Goal: Transaction & Acquisition: Purchase product/service

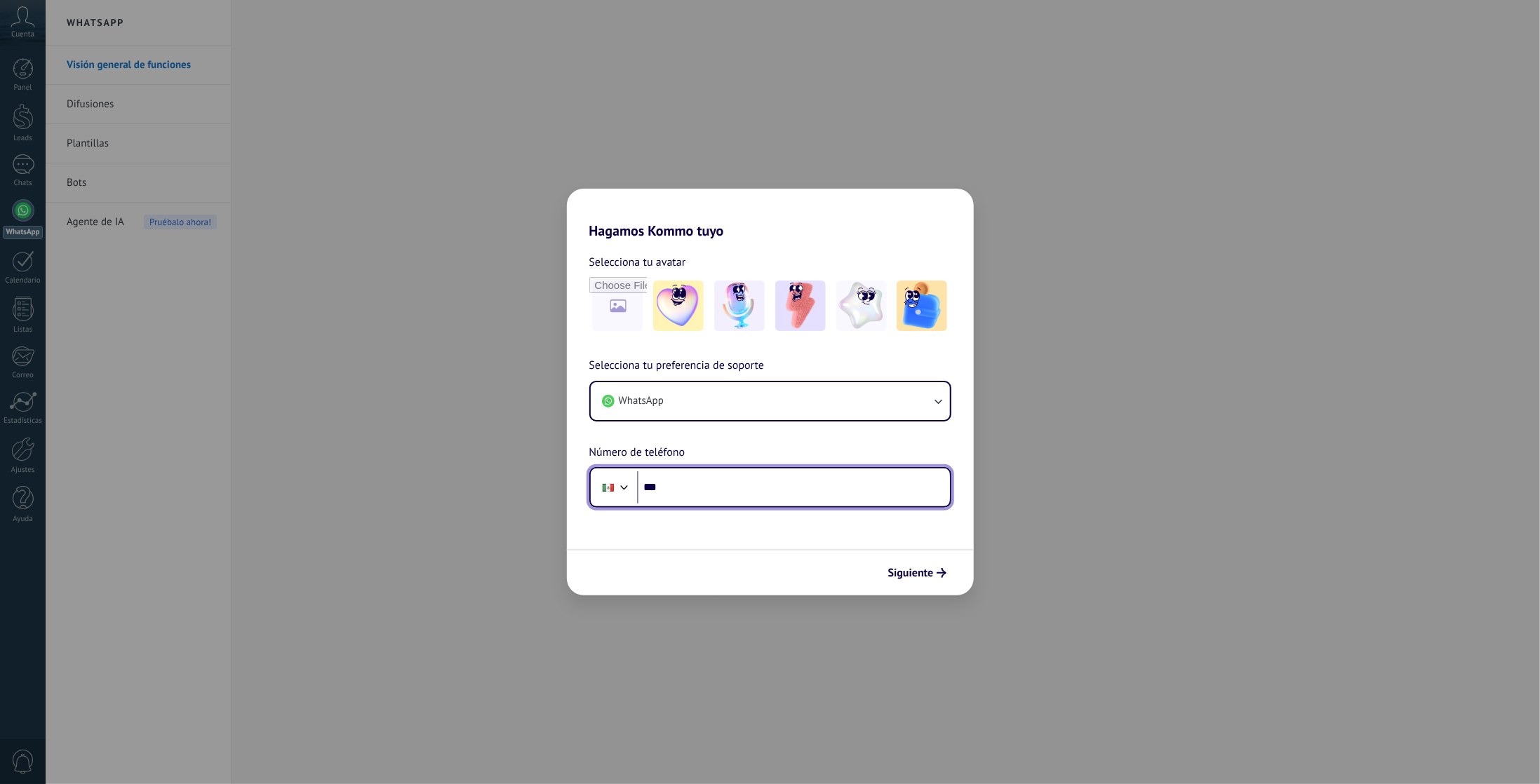
click at [708, 489] on input "***" at bounding box center [794, 487] width 313 height 32
type input "**********"
click at [929, 568] on span "Siguiente" at bounding box center [911, 573] width 45 height 10
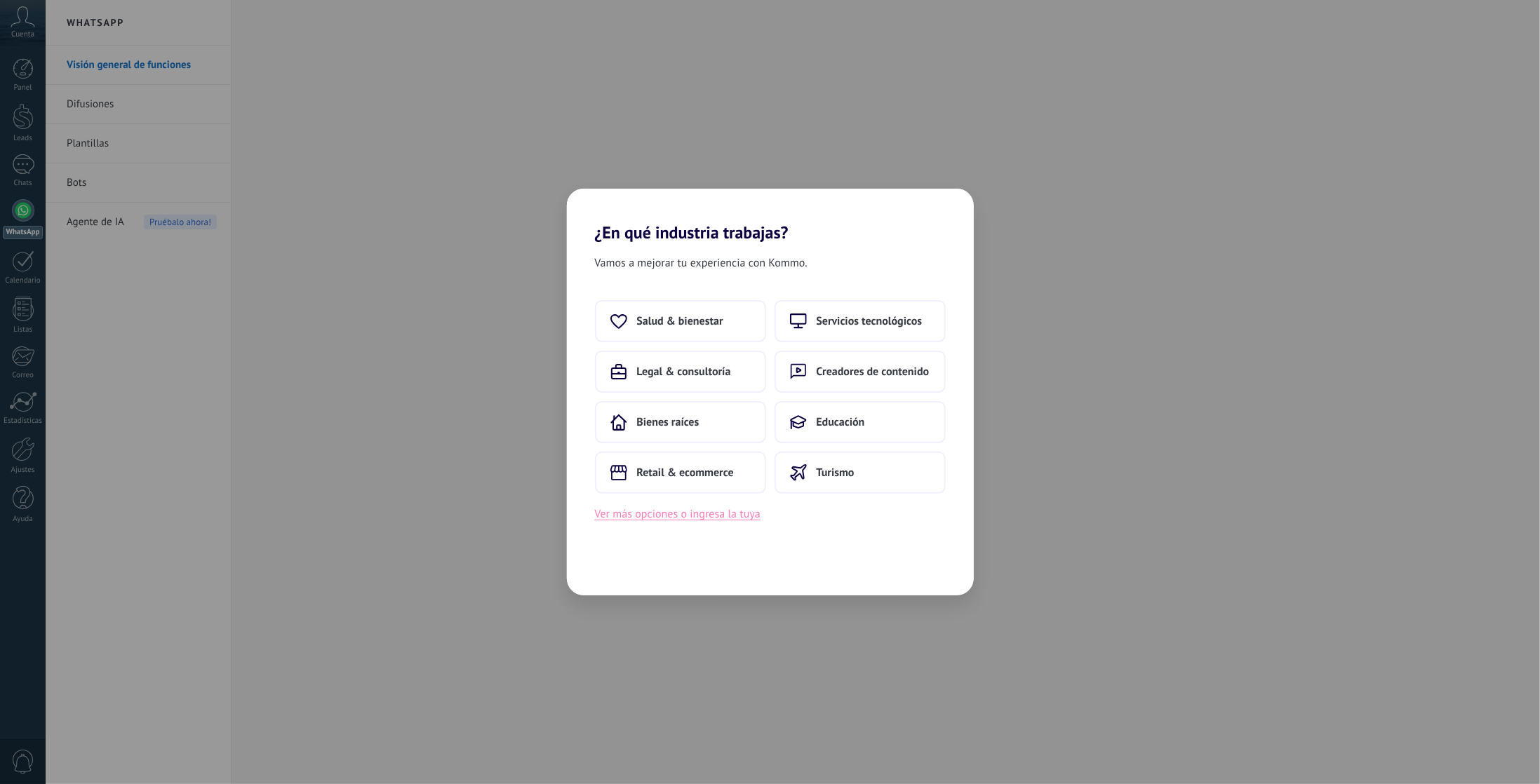
click at [672, 515] on button "Ver más opciones o ingresa la tuya" at bounding box center [677, 514] width 166 height 19
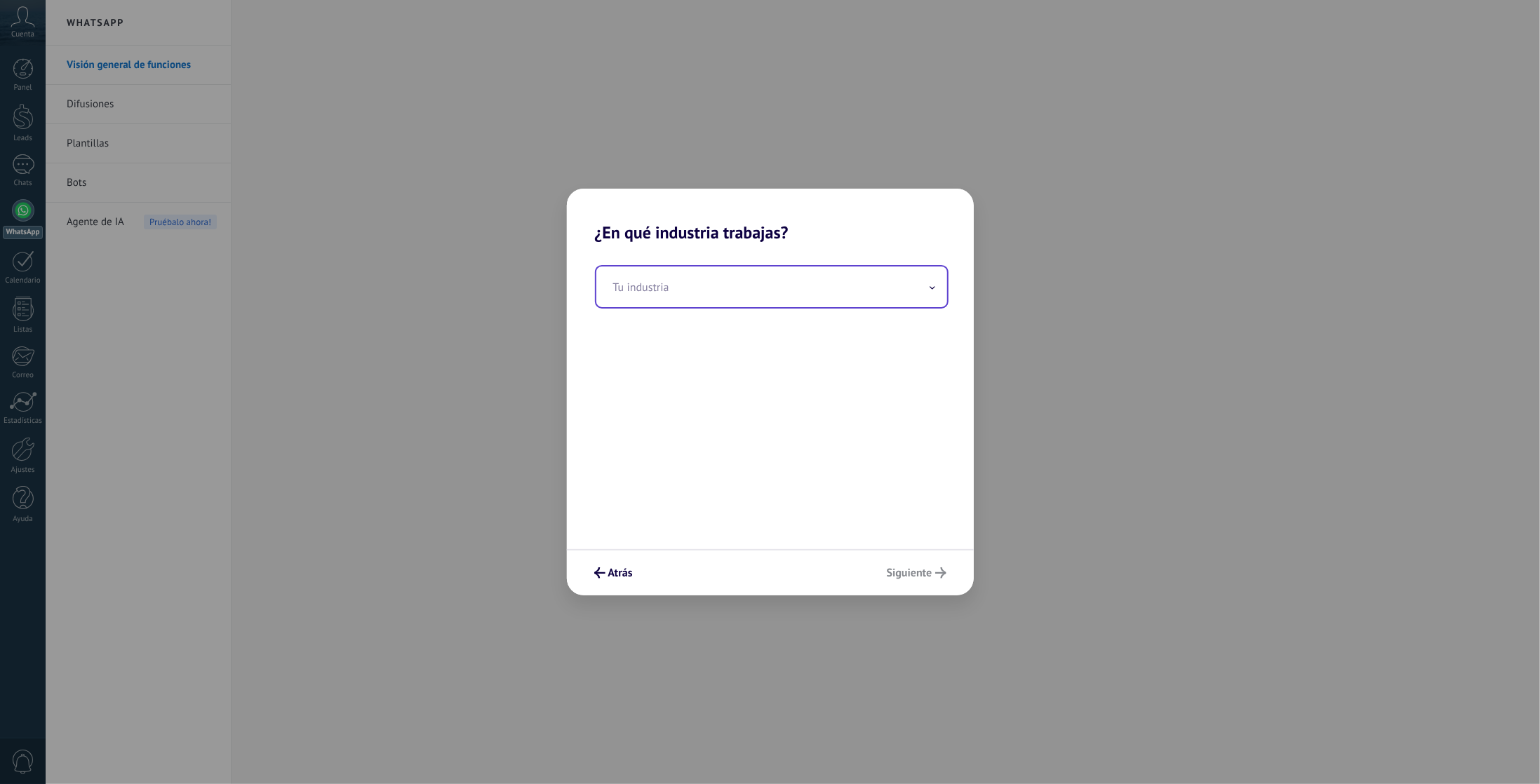
click at [722, 288] on input "text" at bounding box center [771, 287] width 351 height 40
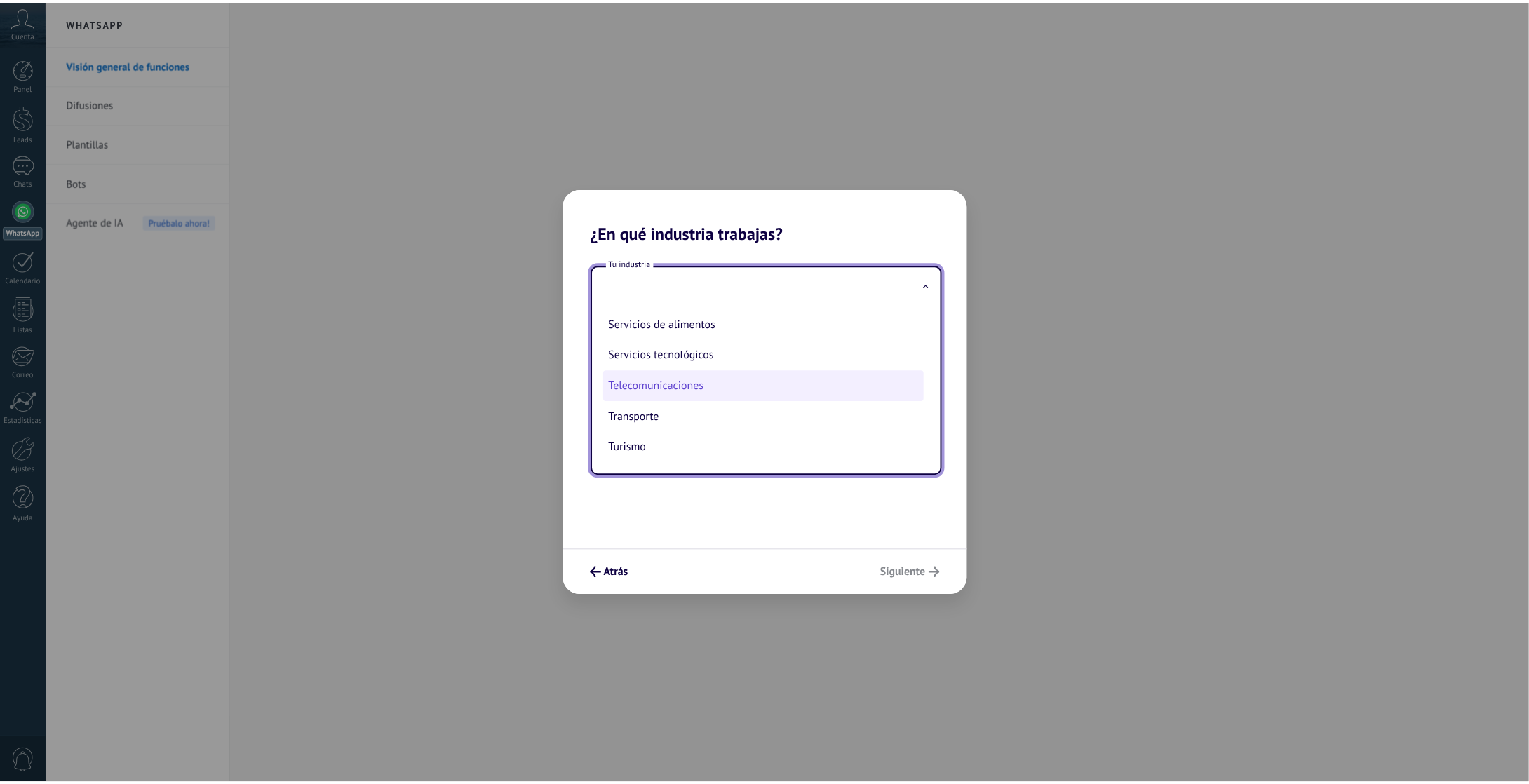
scroll to position [315, 0]
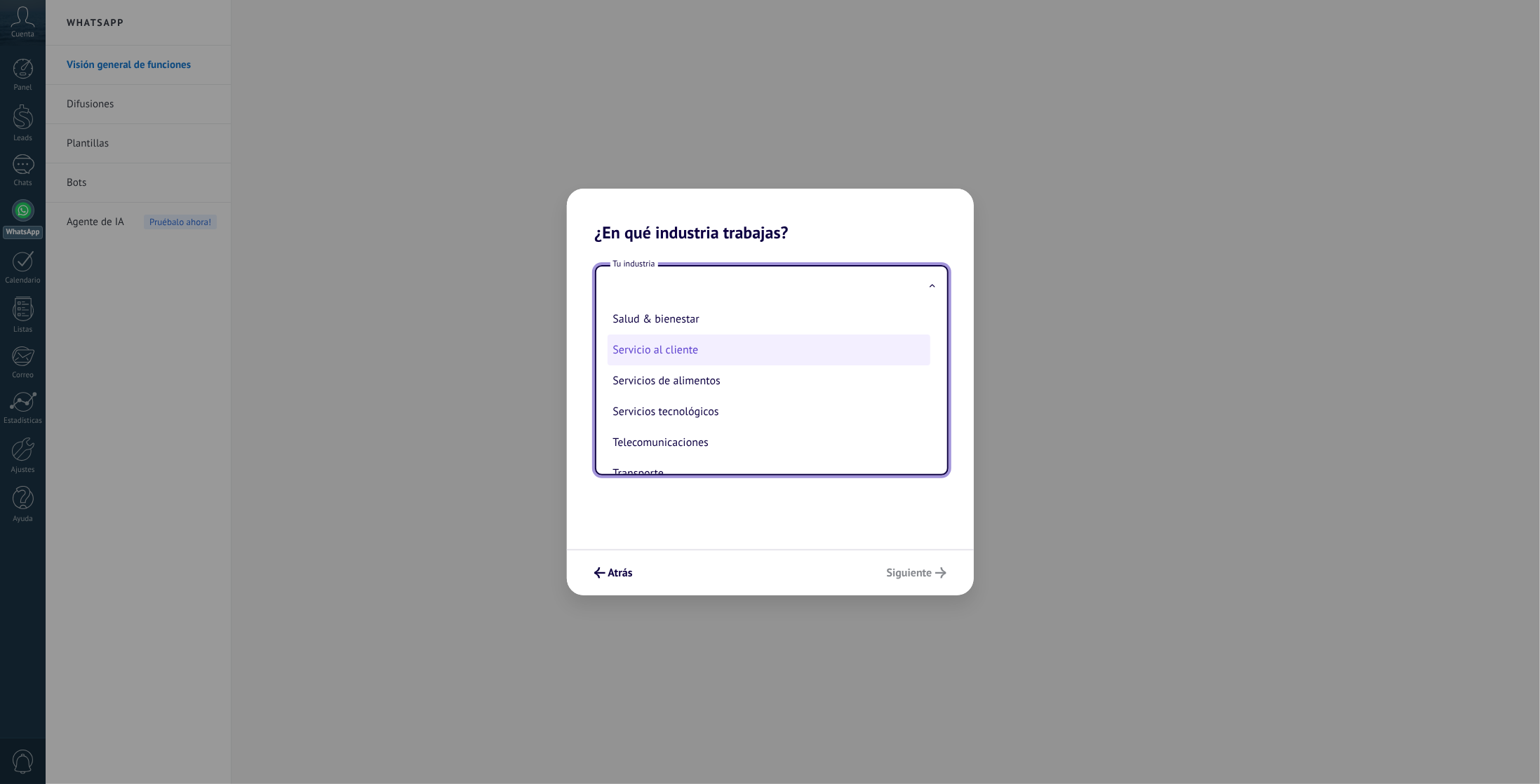
click at [672, 365] on li "Servicio al cliente" at bounding box center [768, 350] width 322 height 31
type input "**********"
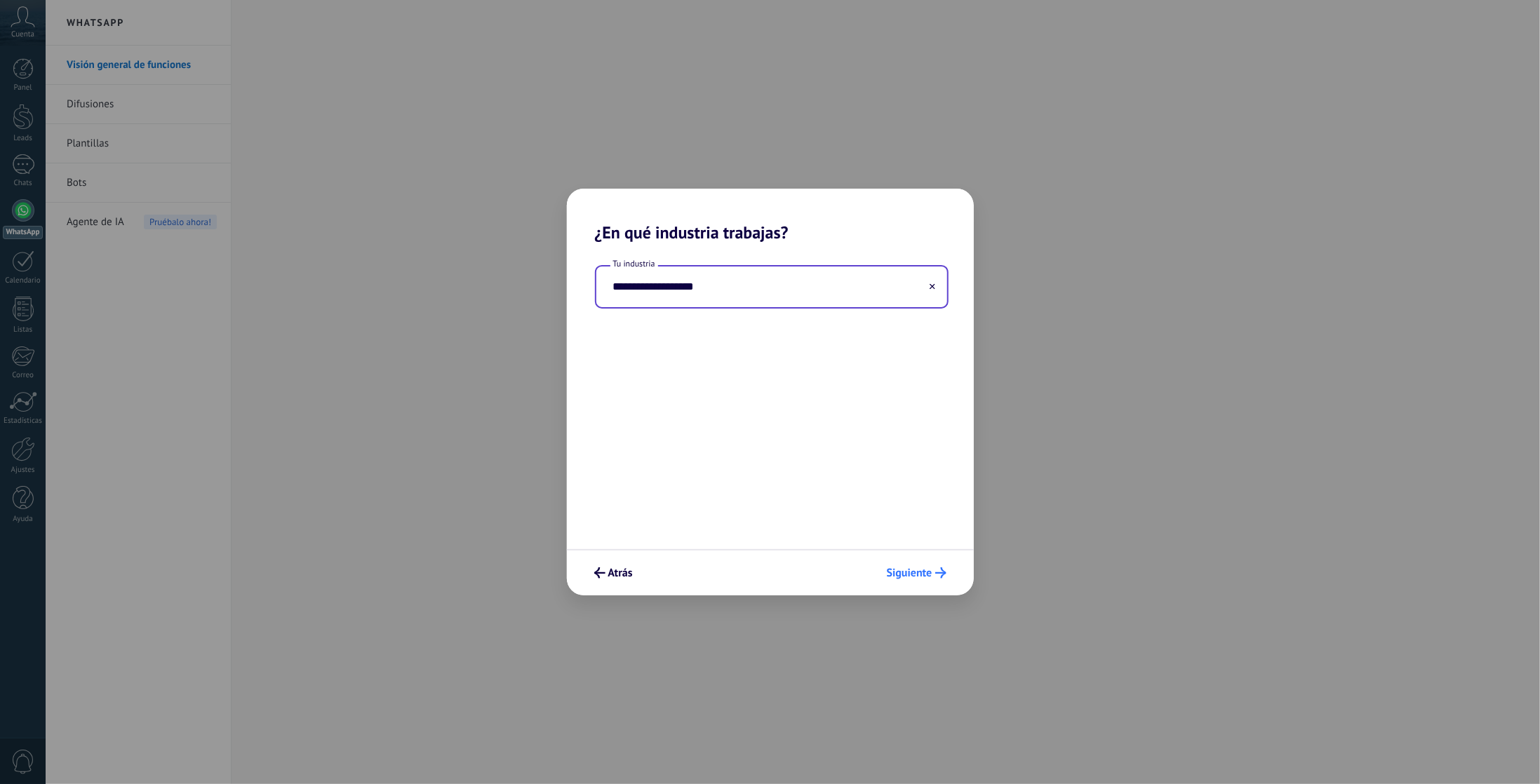
click at [937, 570] on icon "submit" at bounding box center [940, 572] width 11 height 11
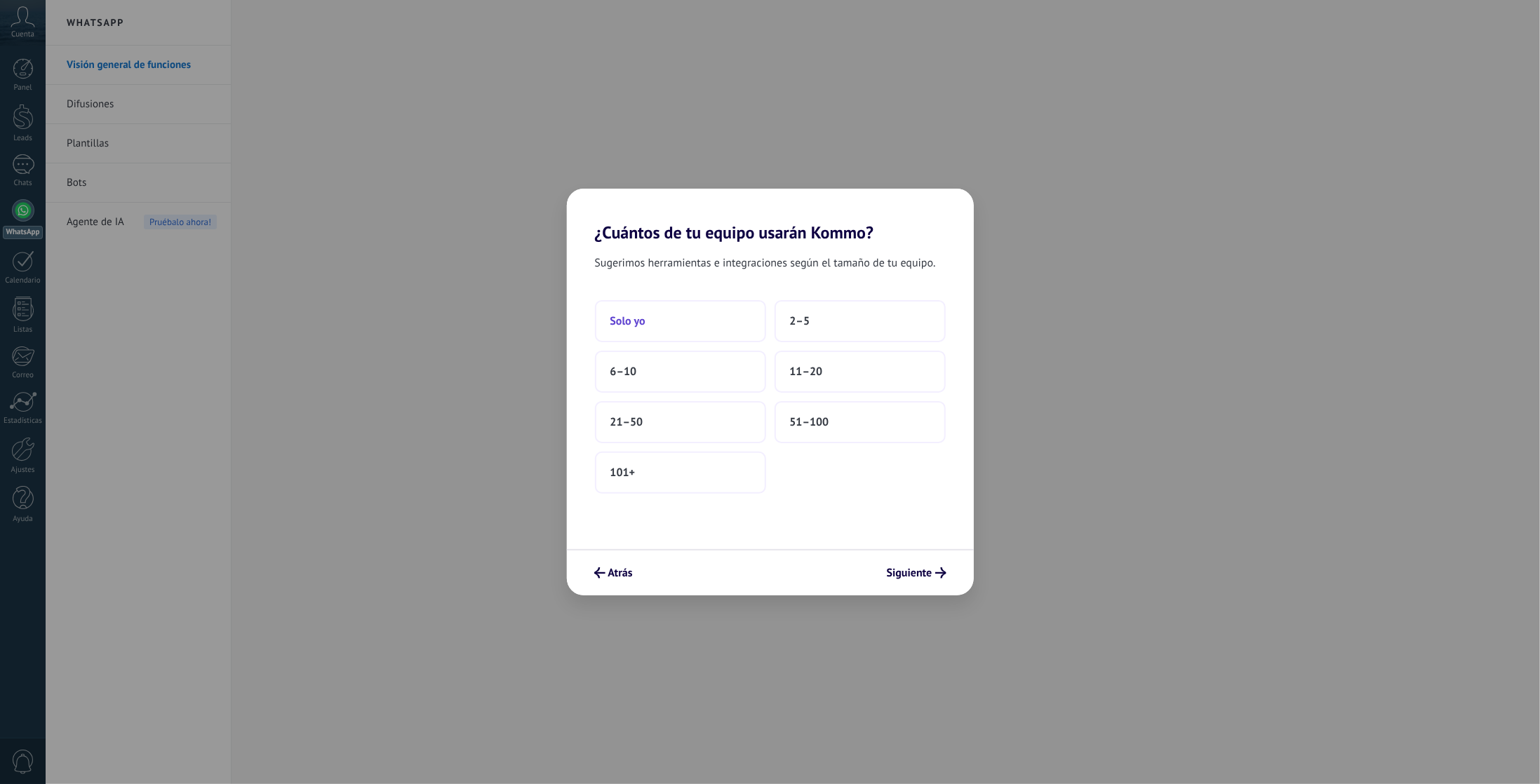
click at [660, 318] on button "Solo yo" at bounding box center [680, 321] width 171 height 42
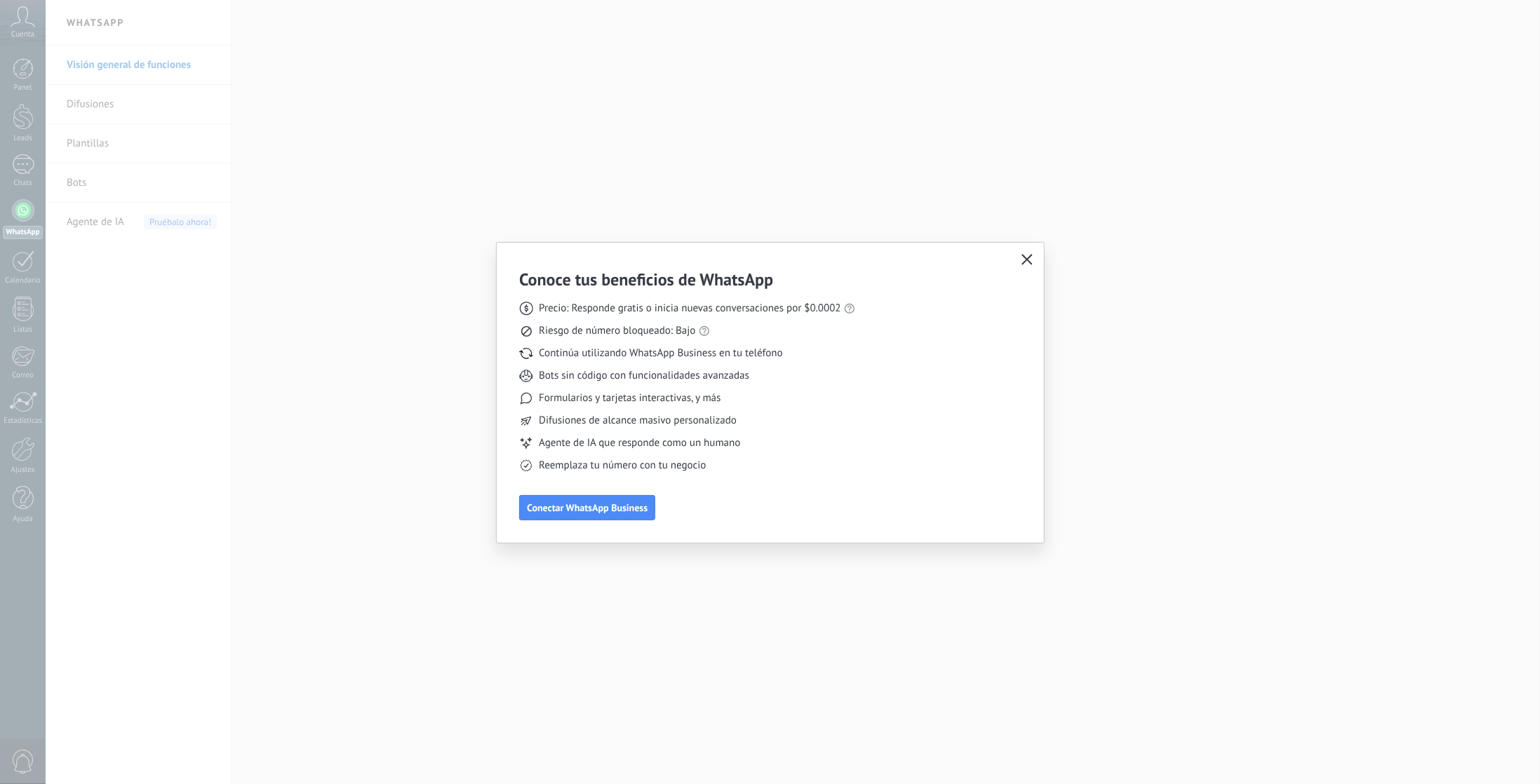
click at [1029, 262] on use "button" at bounding box center [1027, 260] width 11 height 11
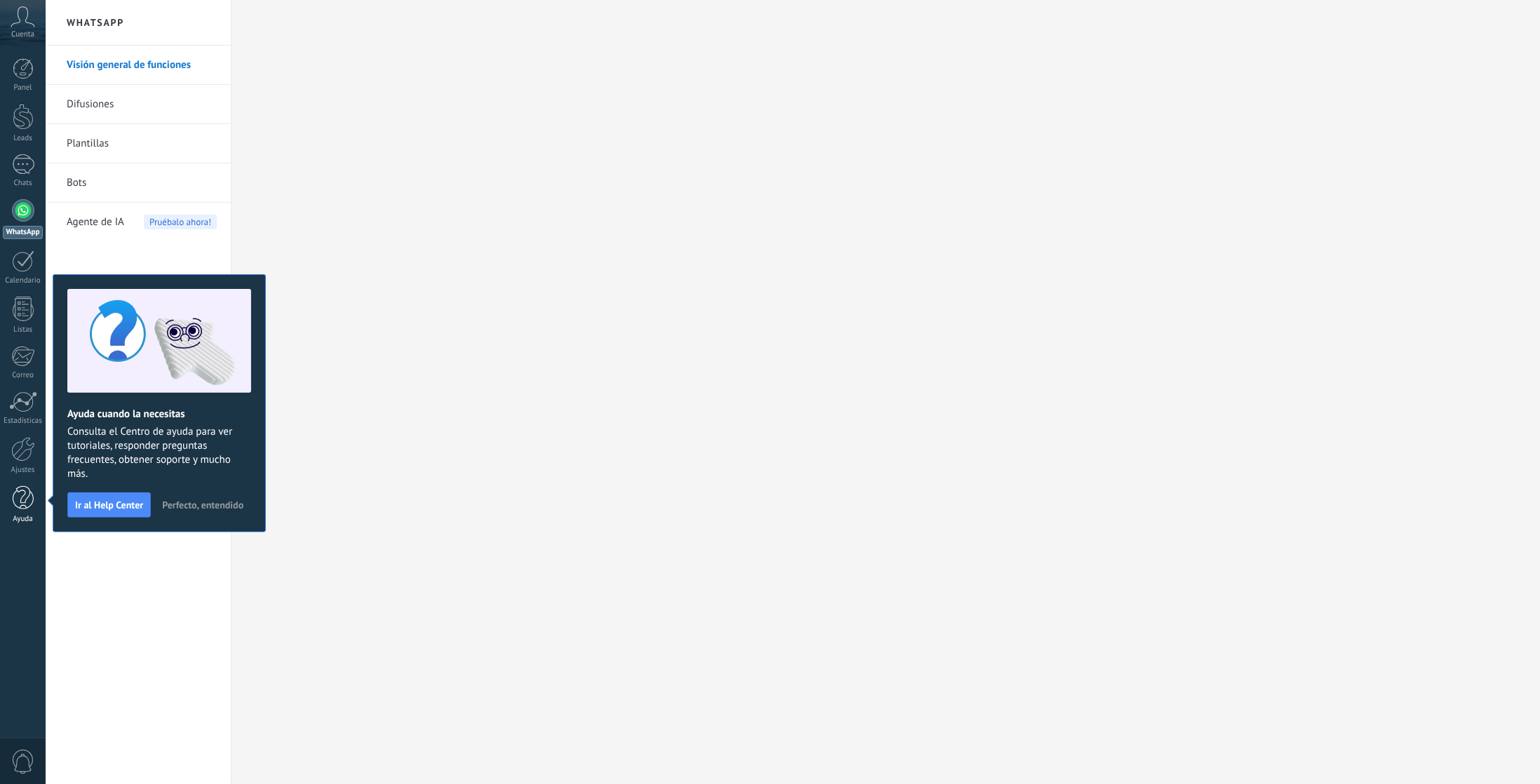
click at [10, 506] on link "Ayuda" at bounding box center [23, 505] width 45 height 38
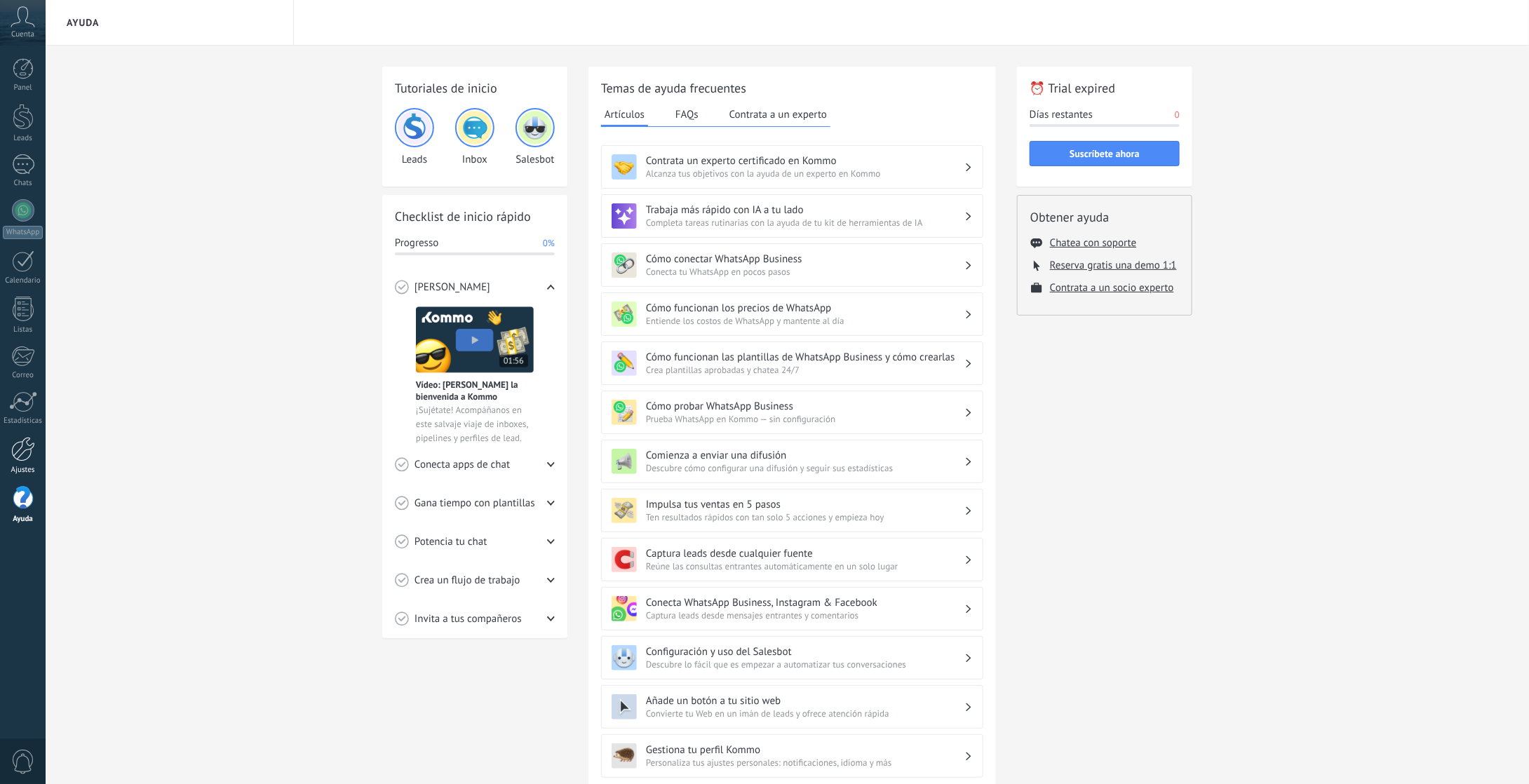
click at [24, 458] on div at bounding box center [23, 448] width 24 height 24
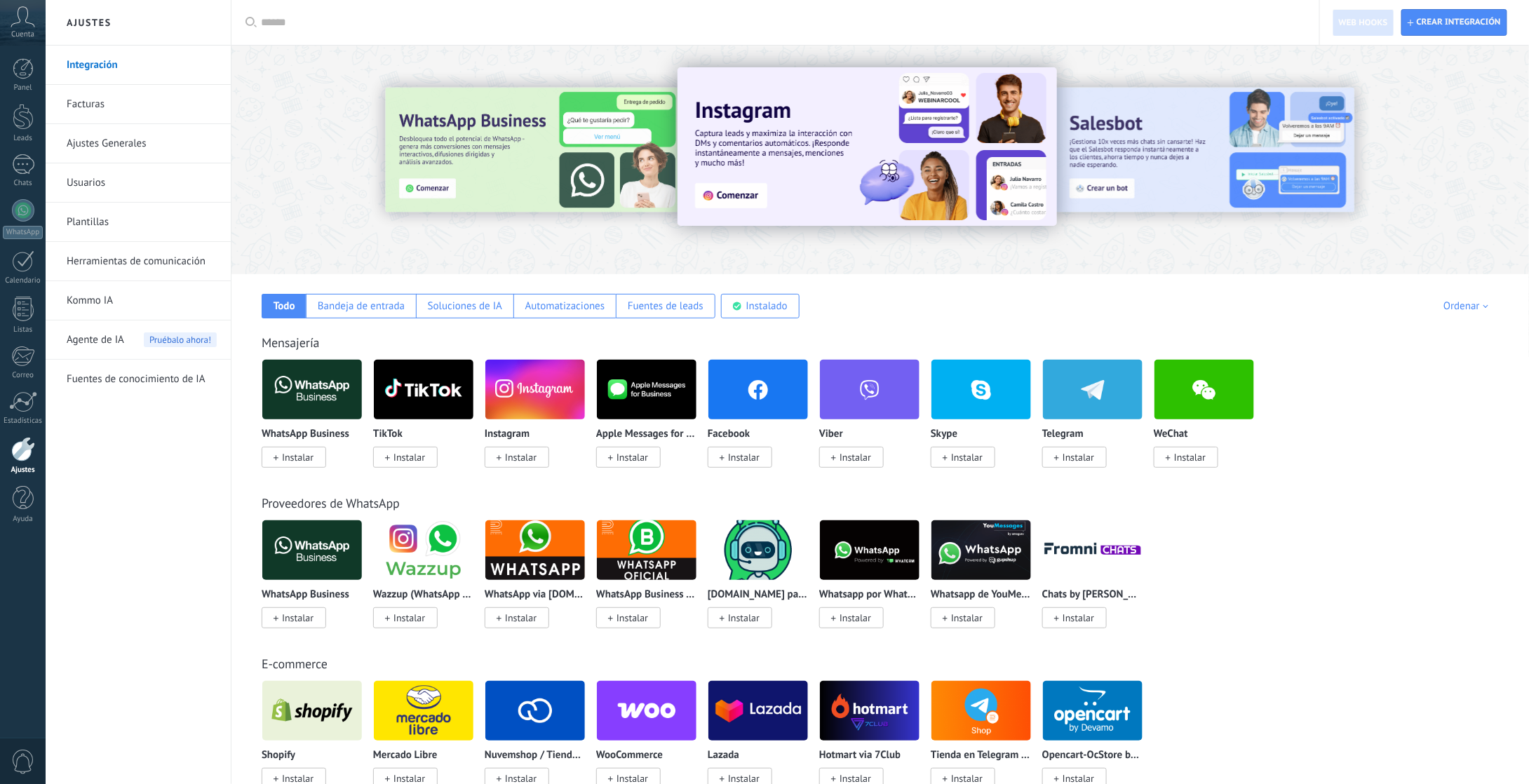
click at [109, 103] on link "Facturas" at bounding box center [141, 104] width 150 height 40
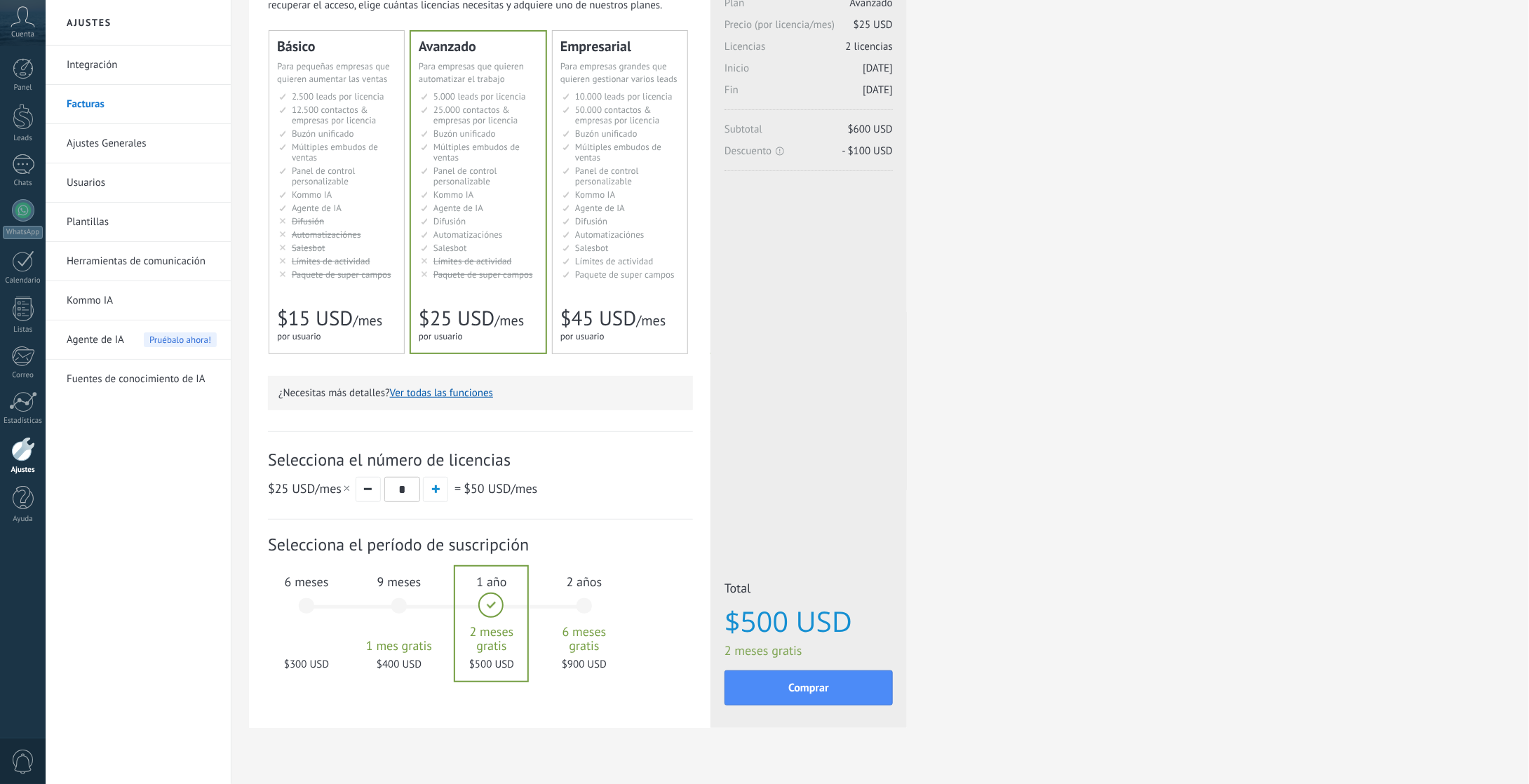
scroll to position [115, 0]
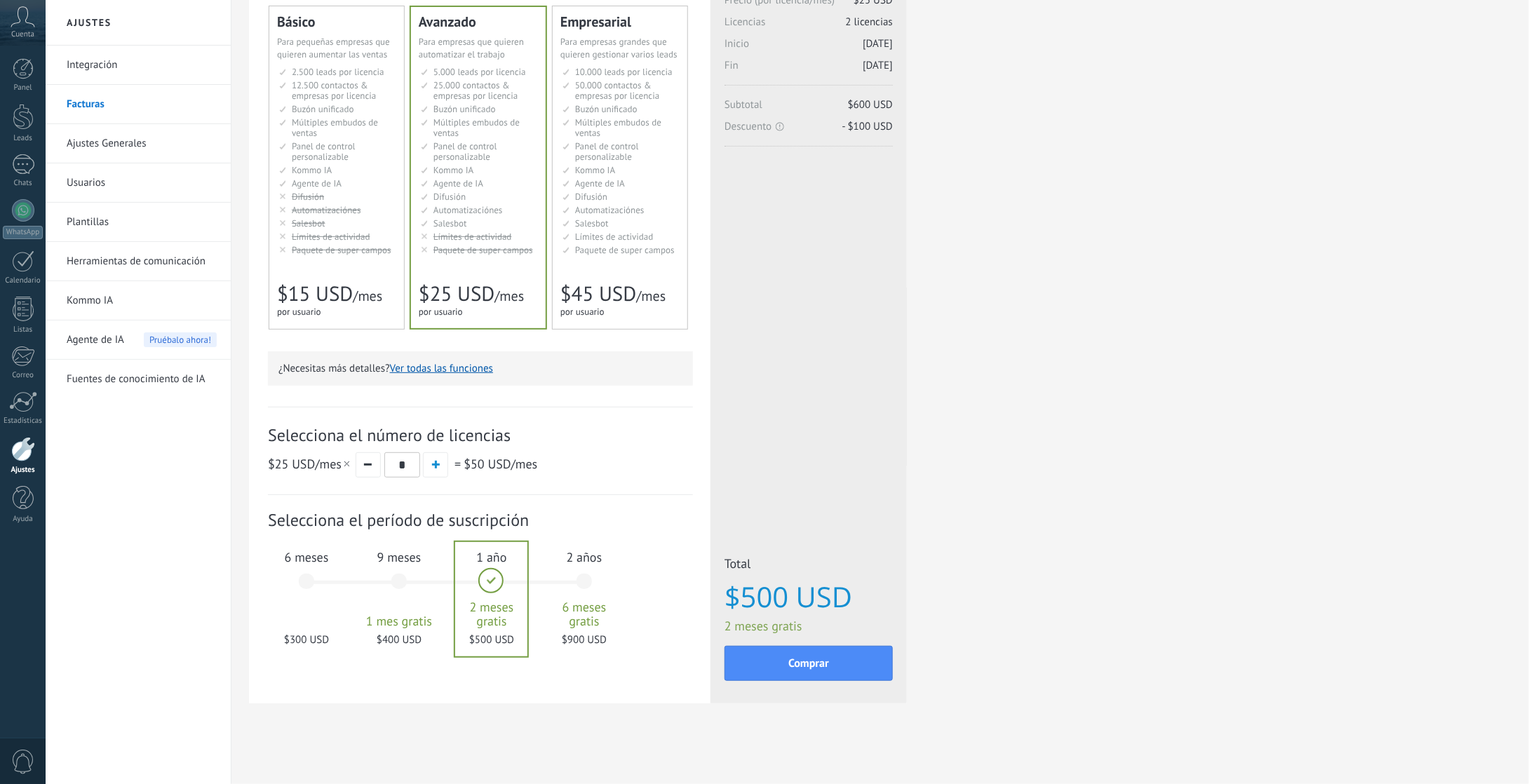
click at [327, 280] on span "$15 USD" at bounding box center [315, 294] width 76 height 27
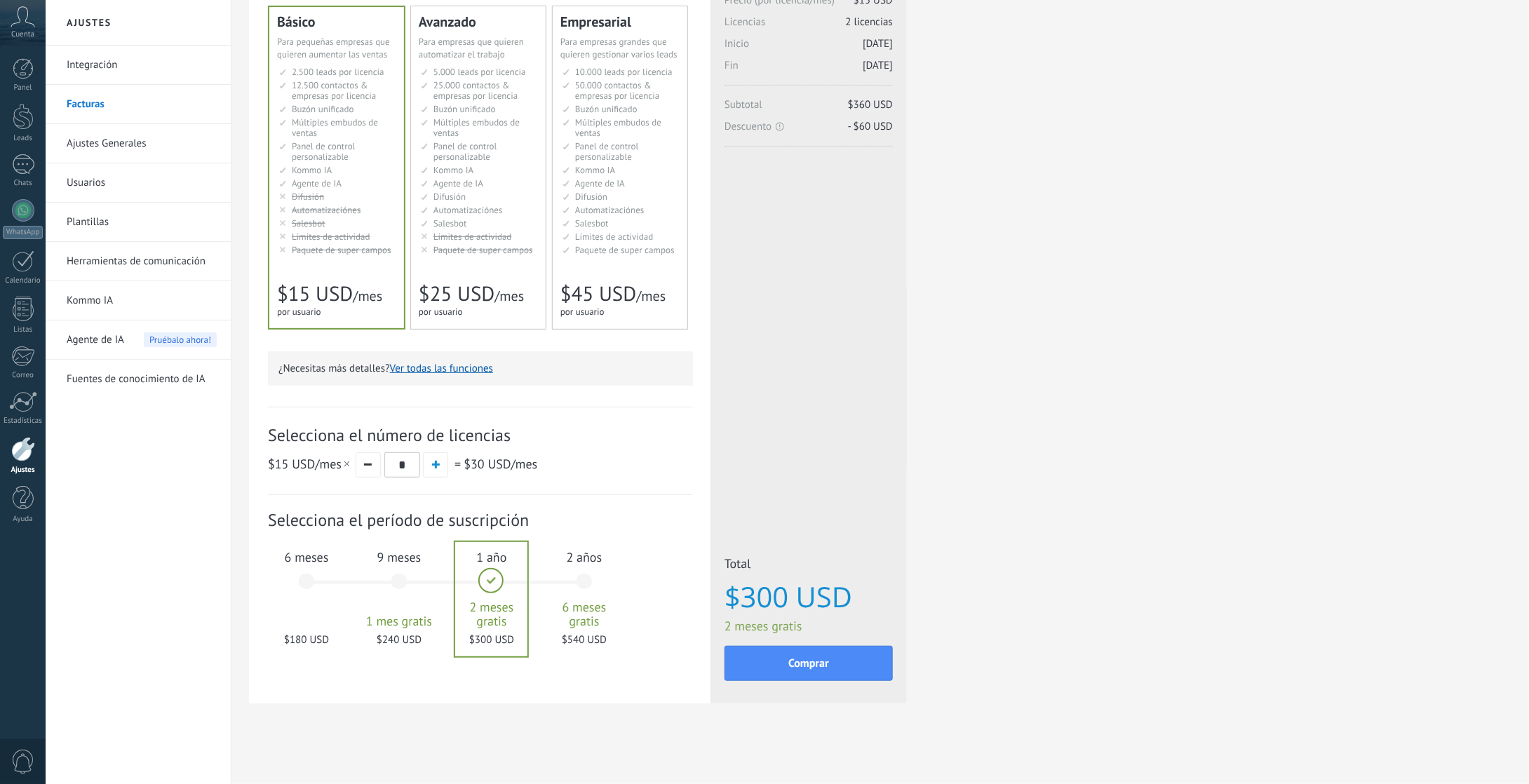
scroll to position [45, 0]
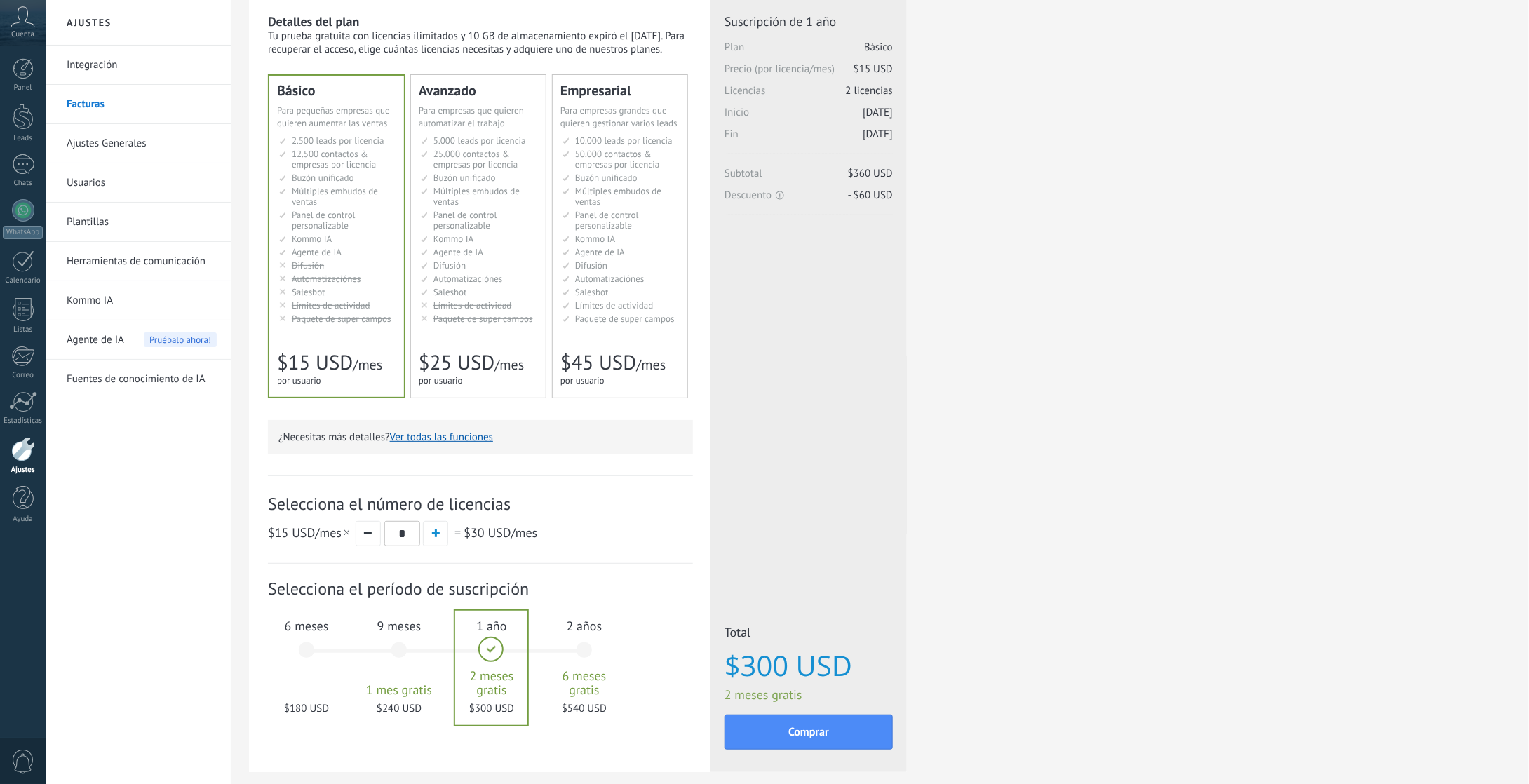
click at [468, 335] on div "Avanzado Для автоматизации сделок в растущей компании For growing businesses th…" at bounding box center [478, 236] width 135 height 322
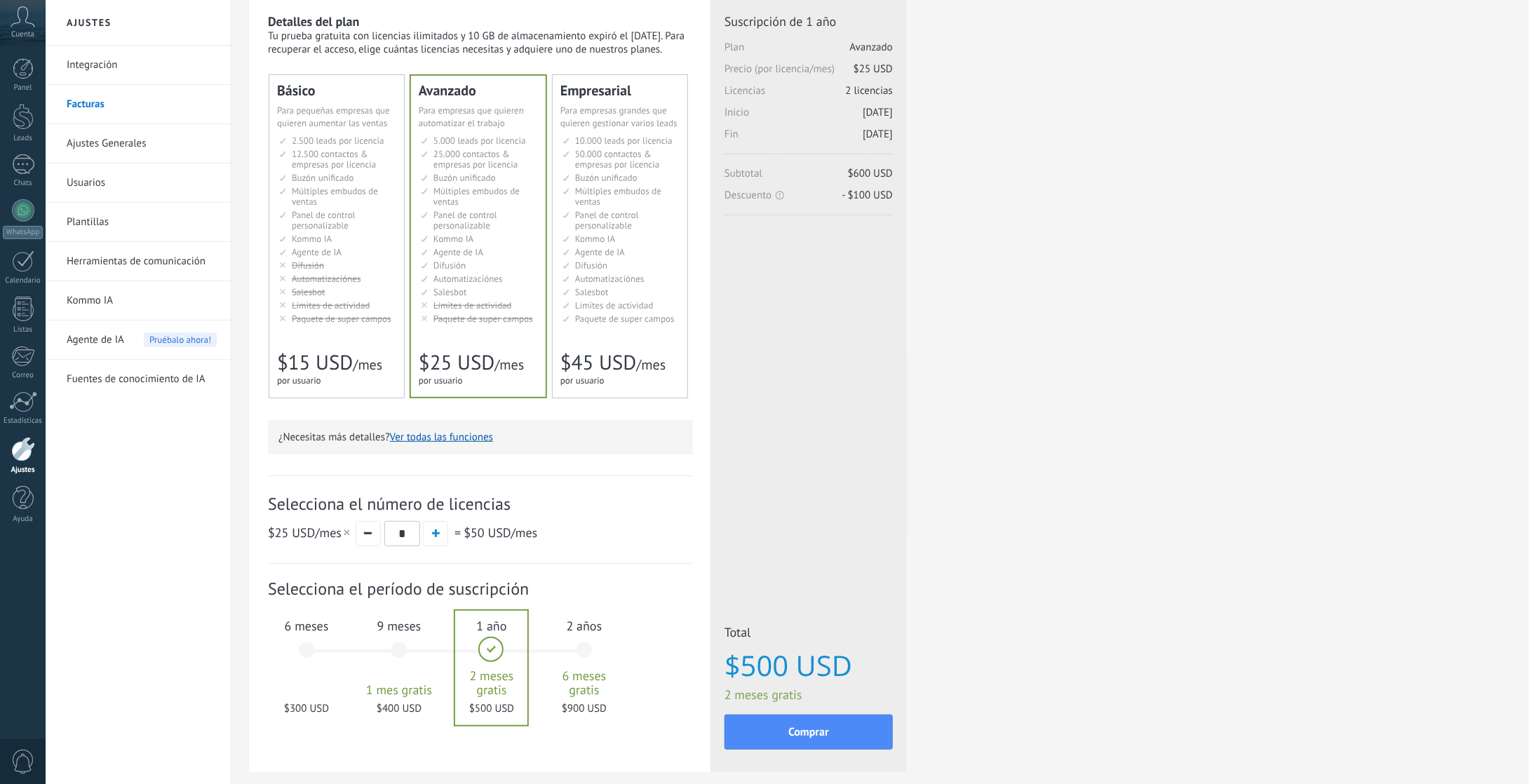
click at [303, 655] on div "6 meses $300 USD" at bounding box center [306, 657] width 76 height 99
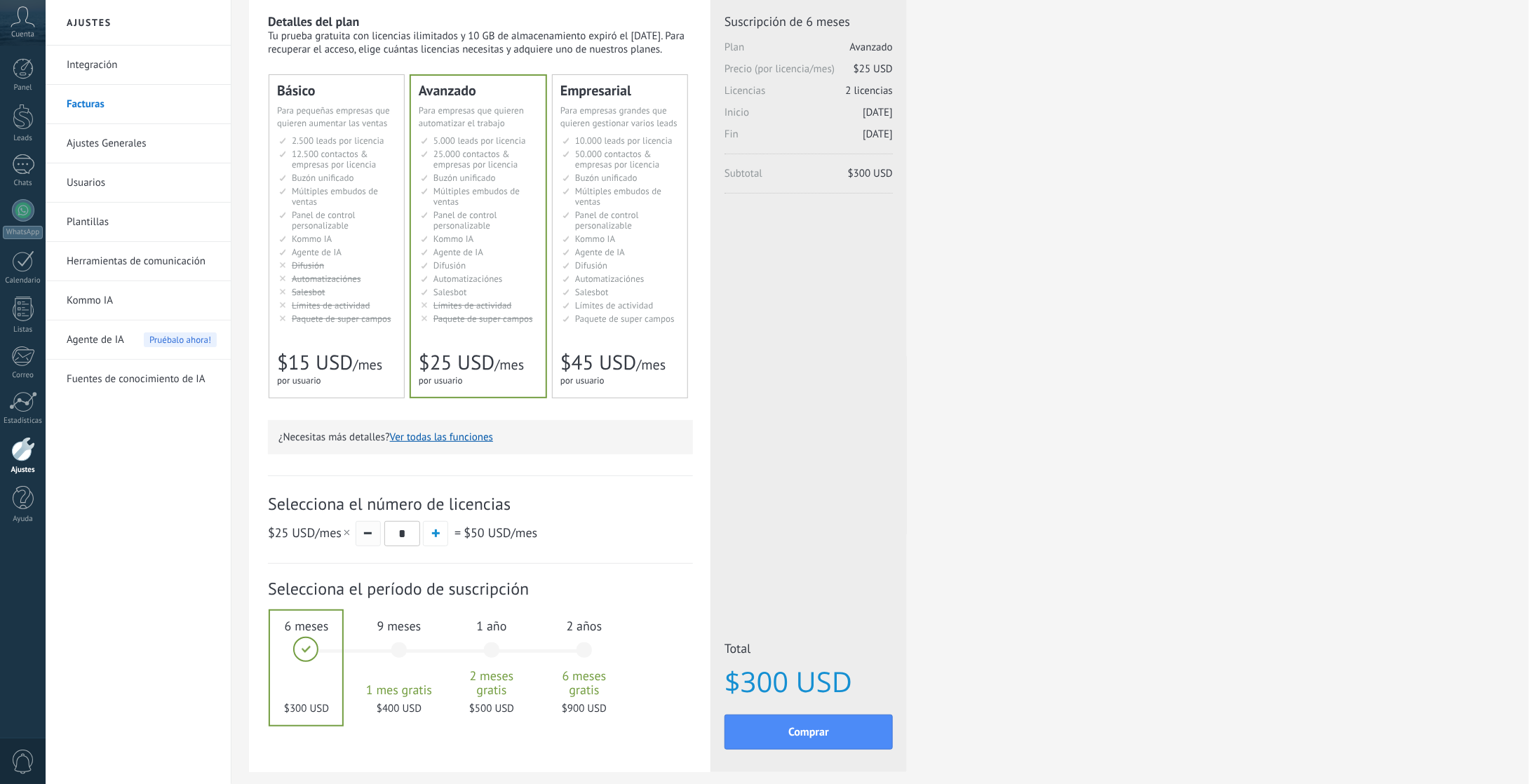
click at [368, 534] on span "button" at bounding box center [368, 533] width 8 height 3
type input "*"
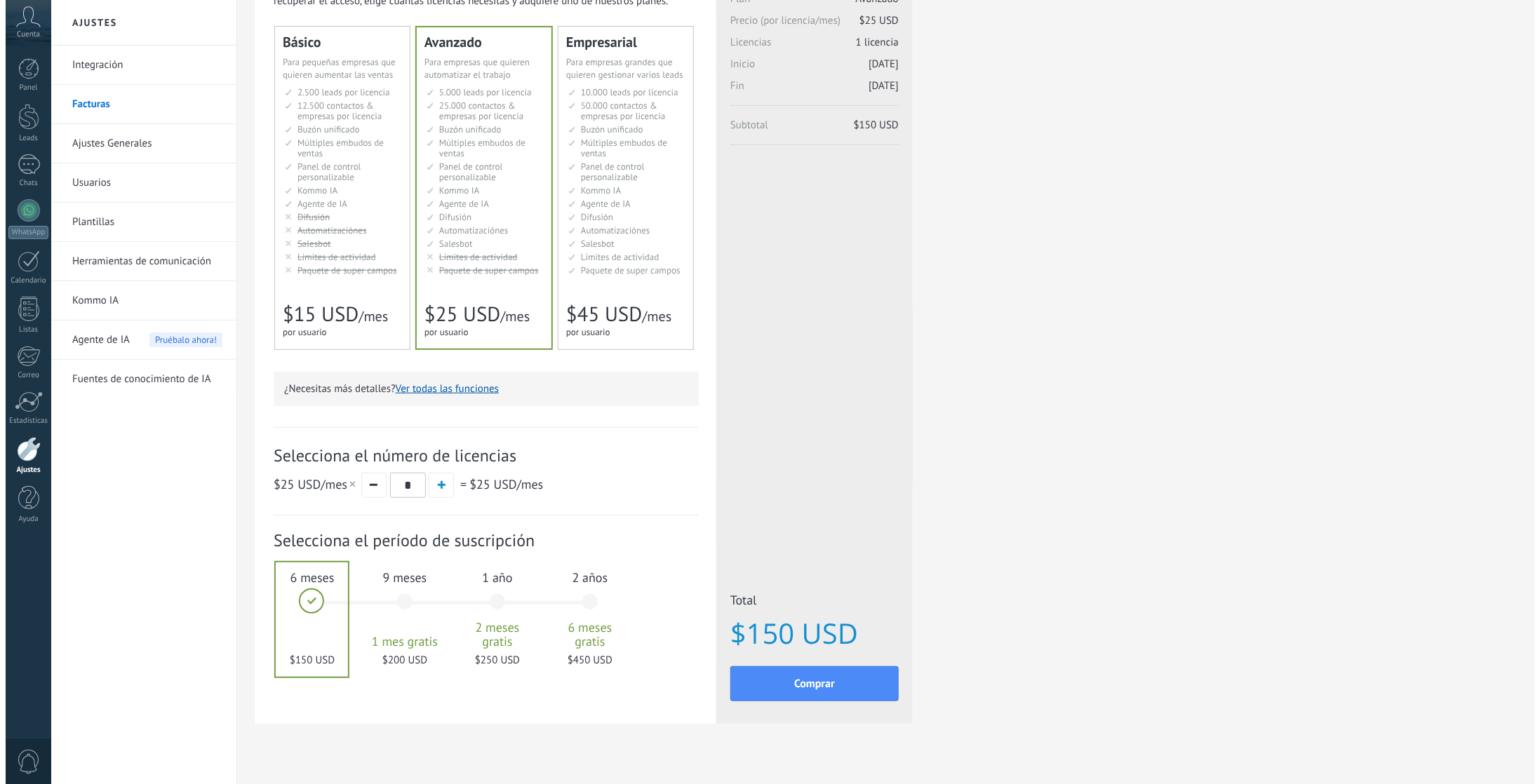
scroll to position [115, 0]
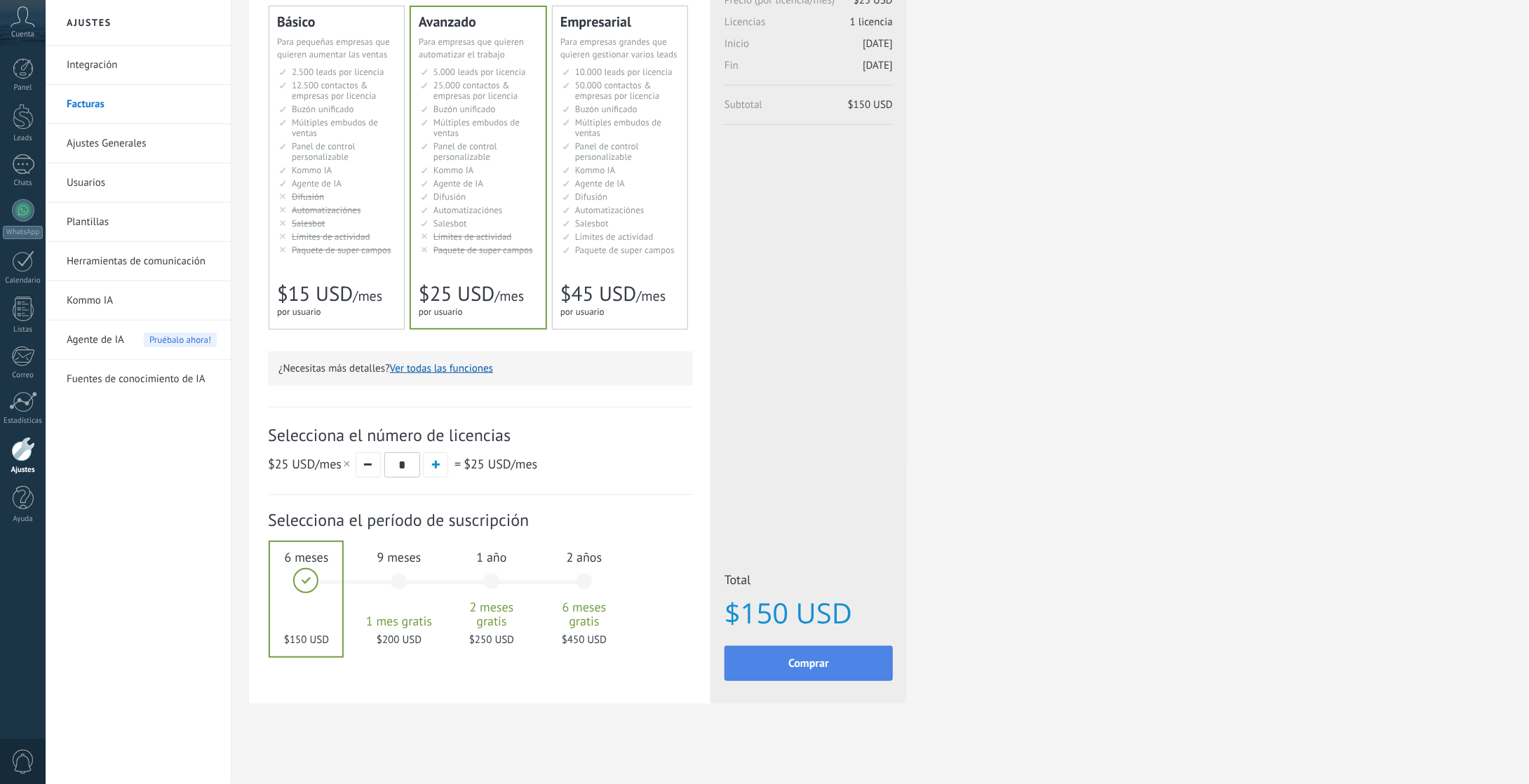
click at [815, 660] on span "Comprar" at bounding box center [809, 664] width 40 height 10
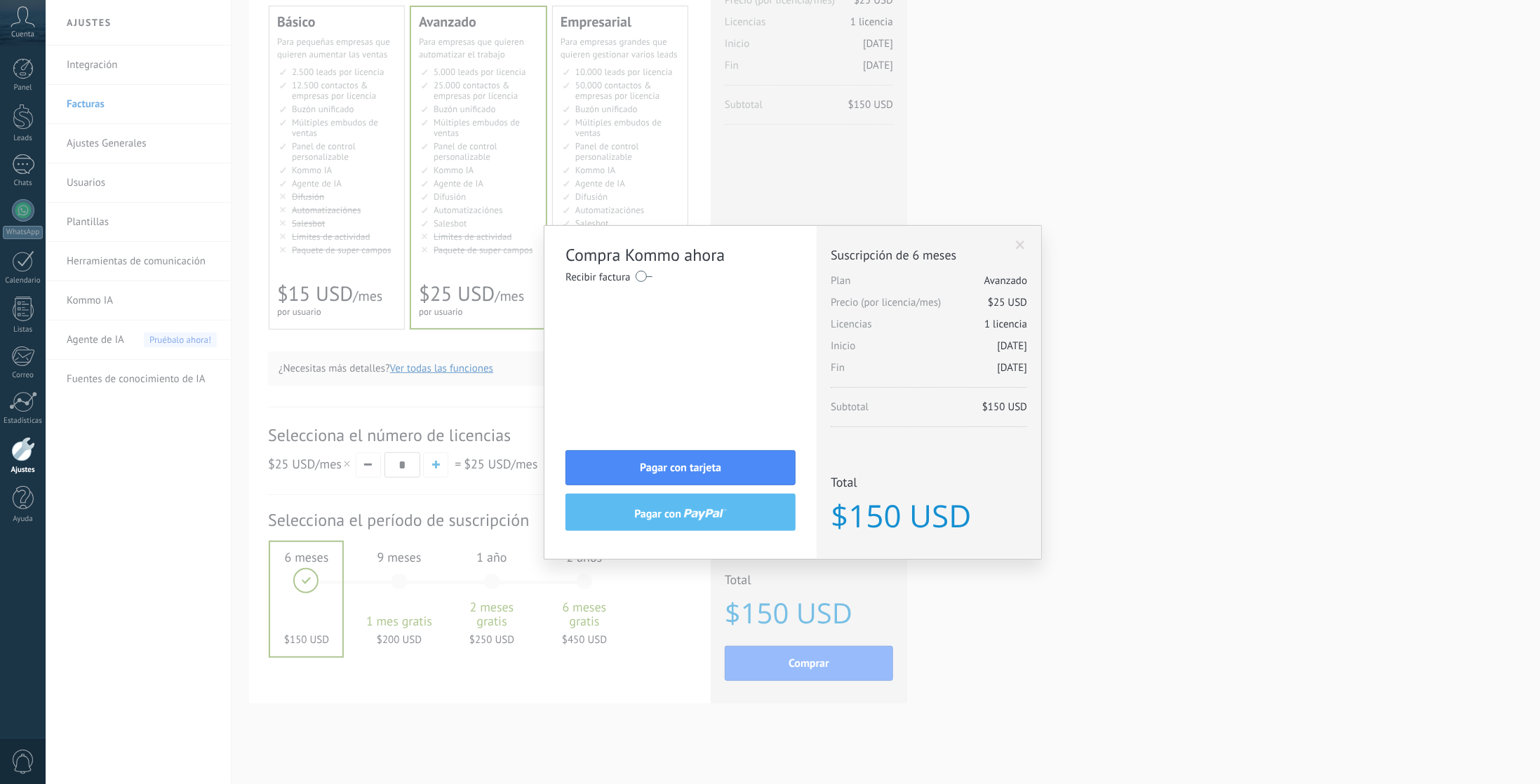
click at [675, 511] on span "pagar con" at bounding box center [659, 514] width 50 height 10
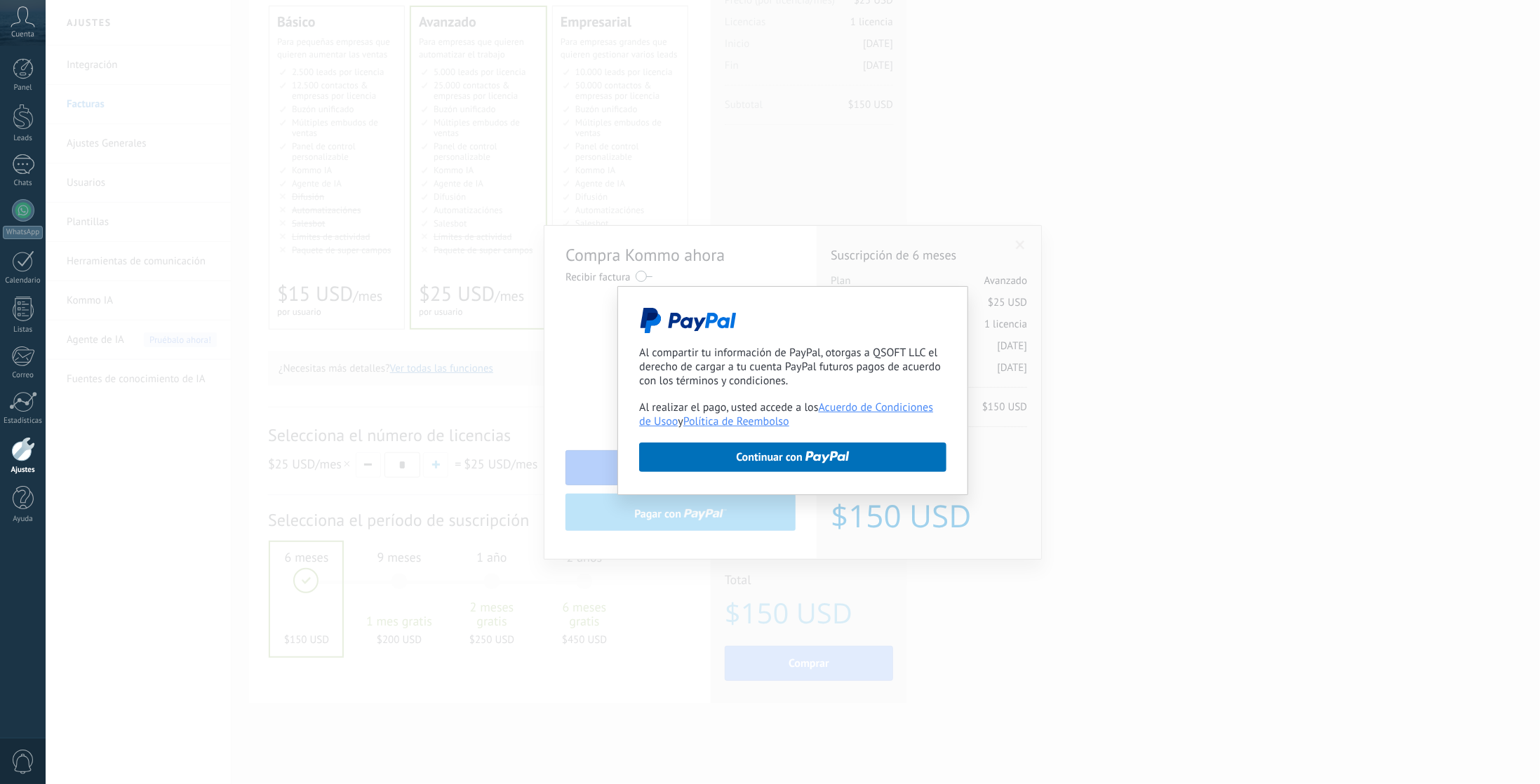
click at [820, 215] on div "Al compartir tu información de PayPal, otorgas a QSOFT LLC el derecho de cargar…" at bounding box center [792, 392] width 1494 height 784
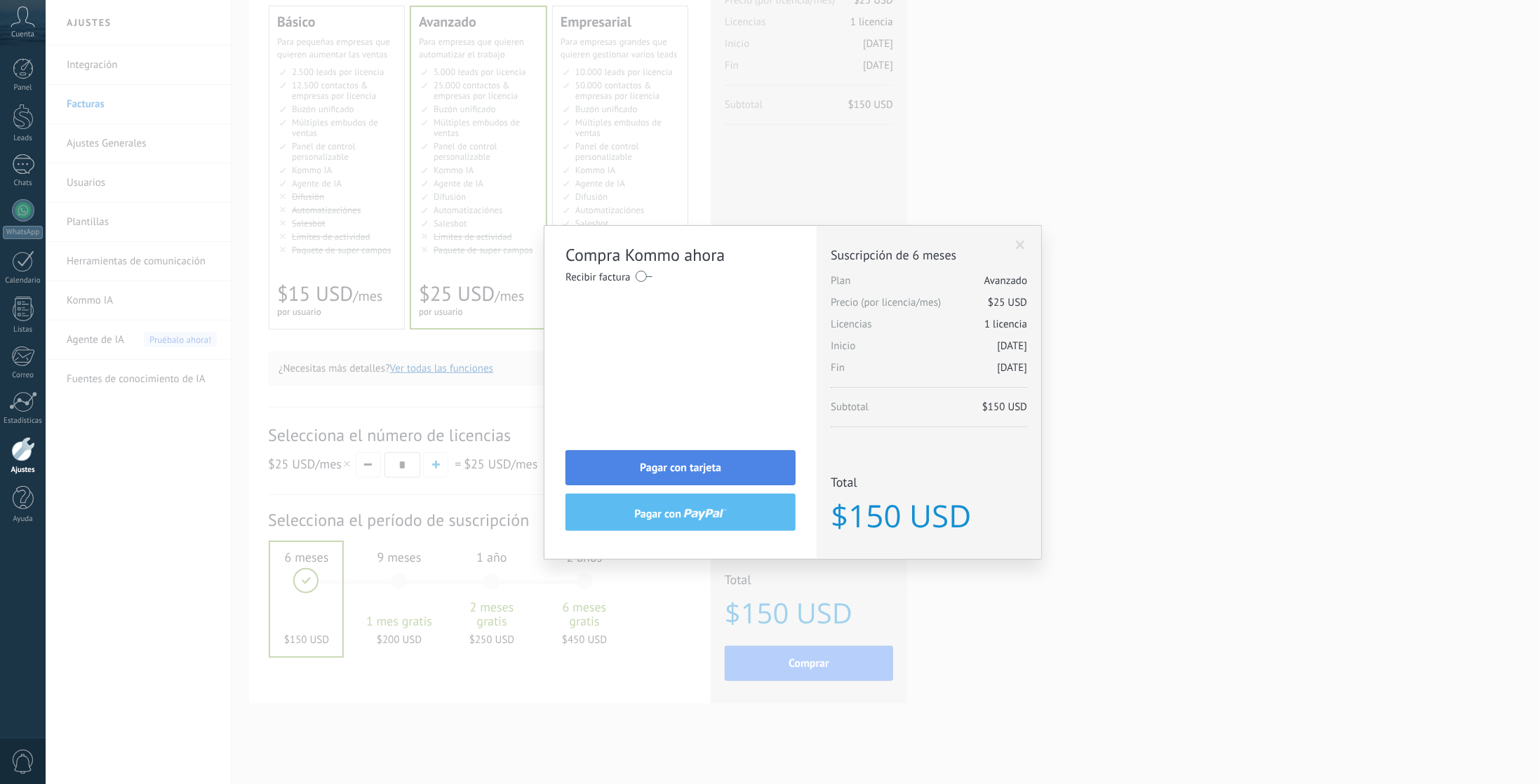
click at [677, 464] on span "Pagar con tarjeta" at bounding box center [680, 468] width 82 height 10
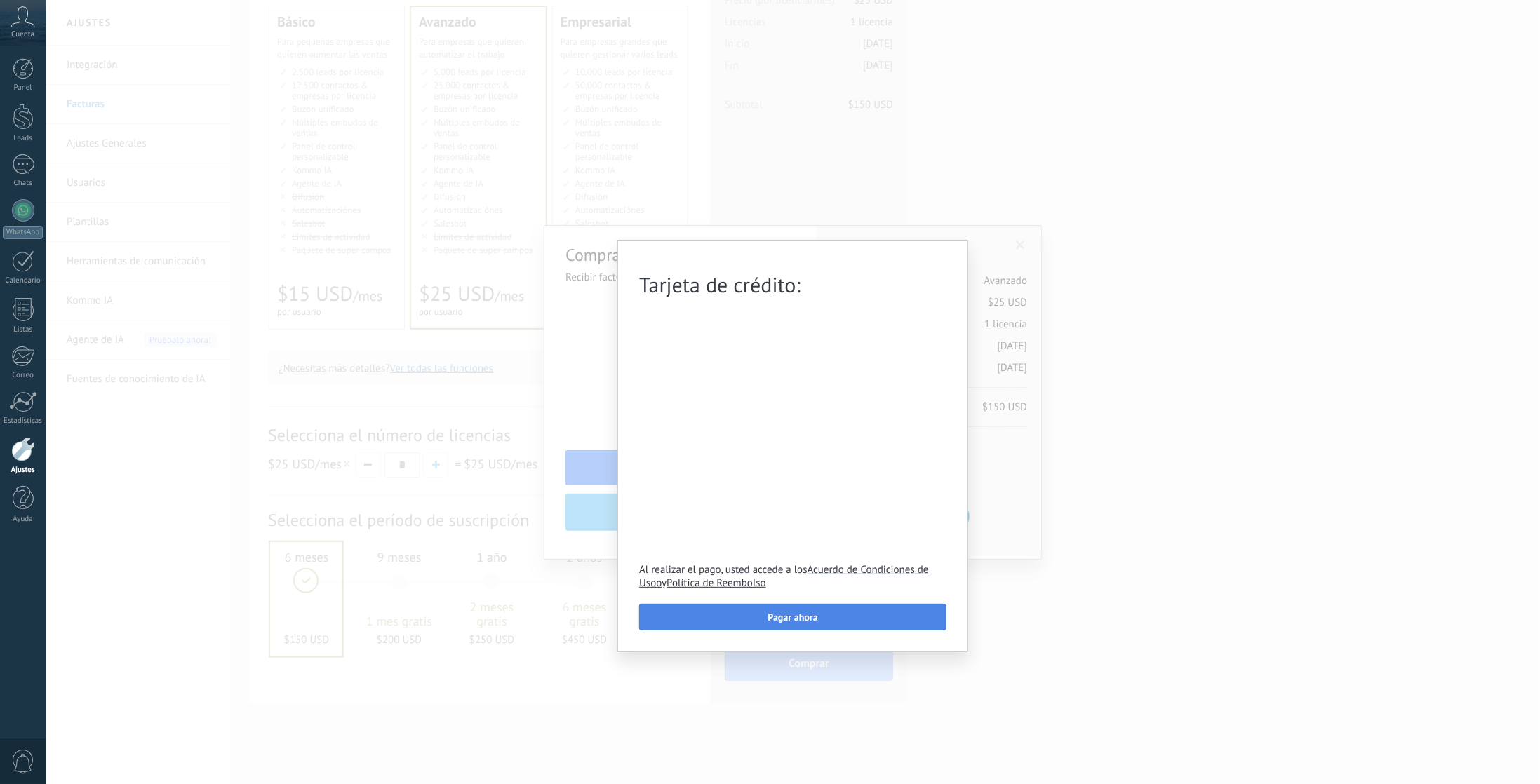
click at [770, 618] on span "Pagar ahora" at bounding box center [793, 617] width 50 height 10
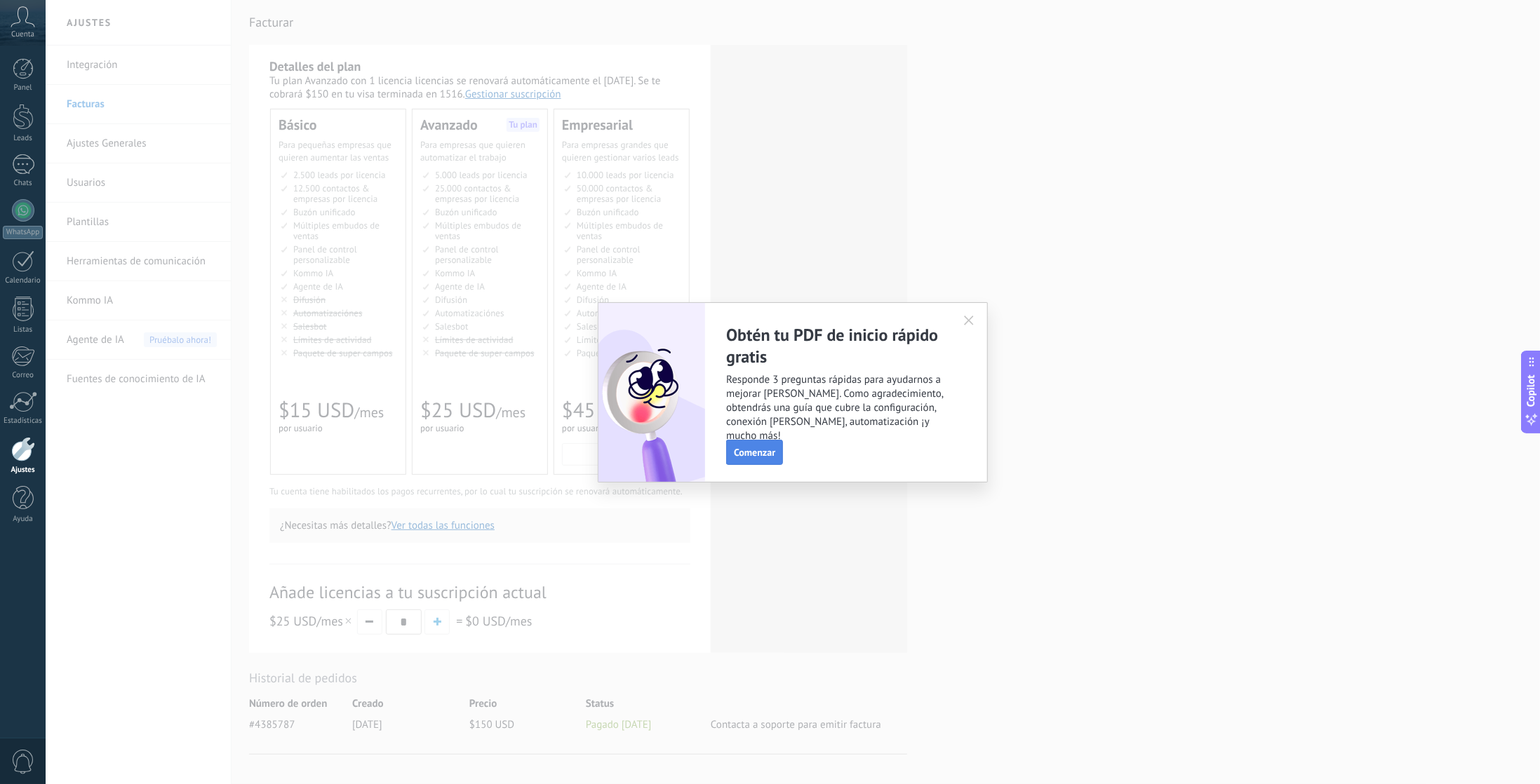
click at [746, 453] on span "Comenzar" at bounding box center [754, 453] width 41 height 10
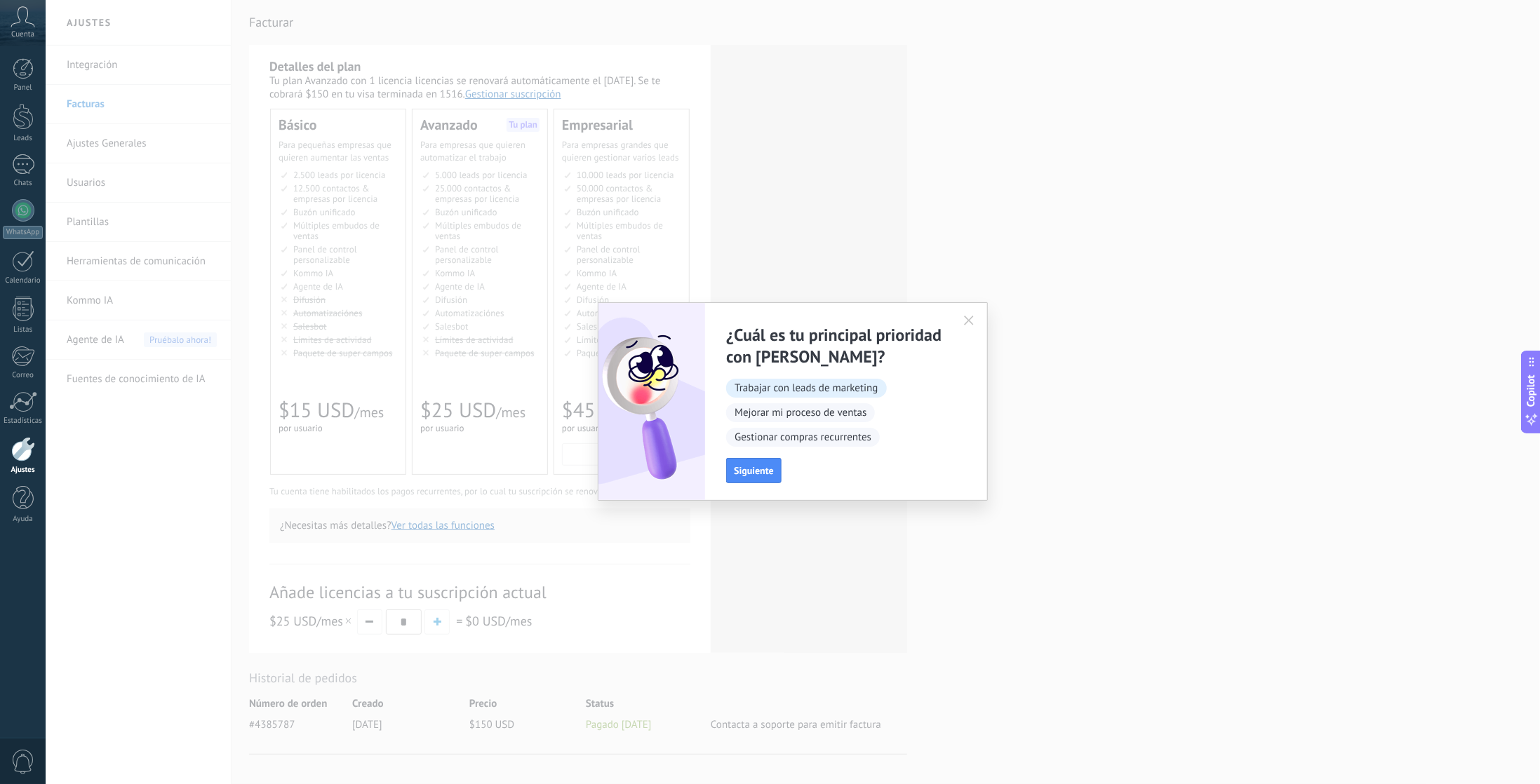
click at [806, 389] on span "Trabajar con leads de marketing" at bounding box center [806, 388] width 160 height 19
click at [806, 410] on span "Mejorar mi proceso de ventas" at bounding box center [800, 412] width 149 height 19
click at [751, 464] on button "Siguiente" at bounding box center [754, 470] width 56 height 25
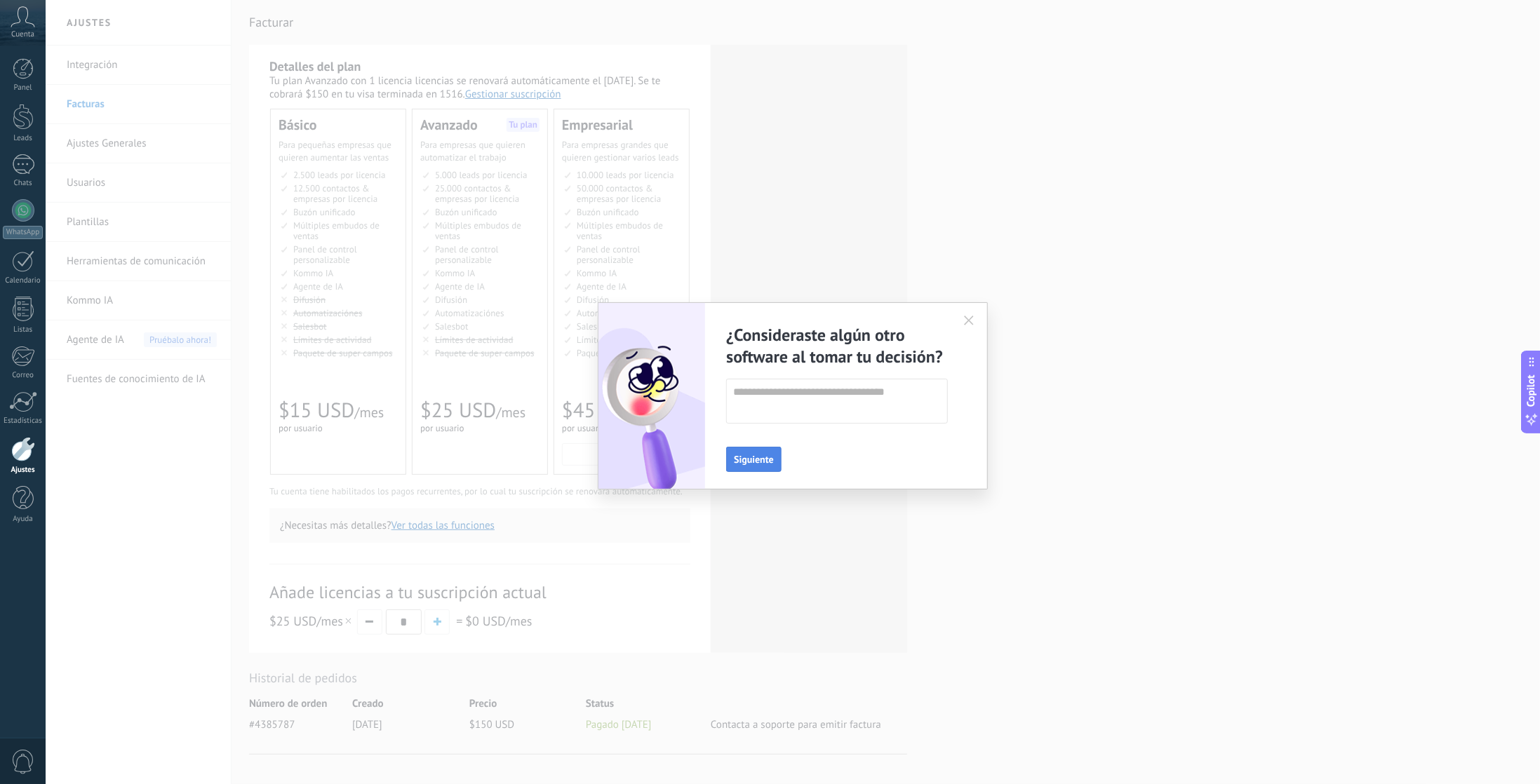
click at [764, 453] on button "Siguiente" at bounding box center [754, 459] width 56 height 25
click at [749, 457] on span "Enviar" at bounding box center [746, 459] width 26 height 10
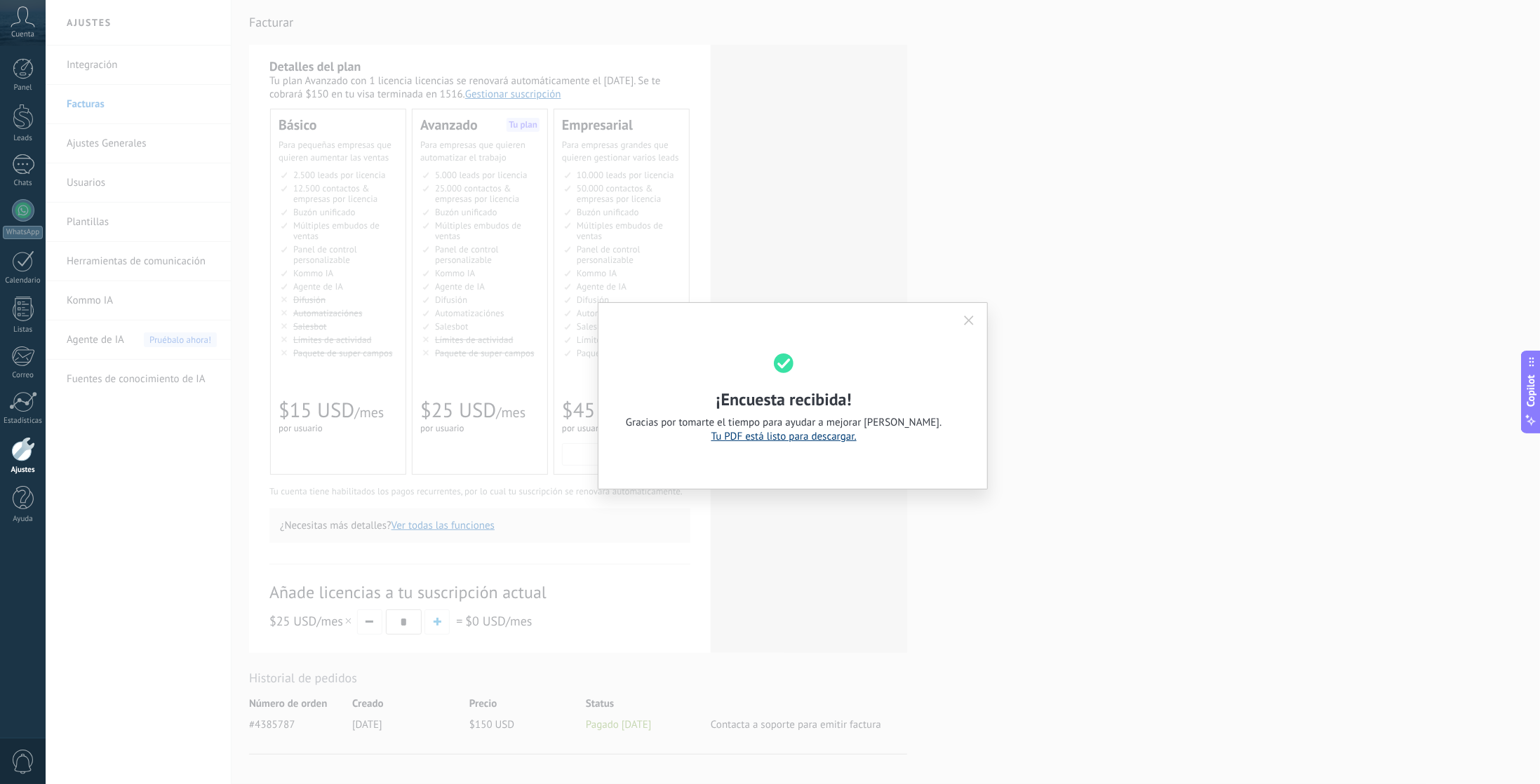
click at [791, 441] on link "Tu PDF está listo para descargar." at bounding box center [783, 437] width 146 height 13
click at [971, 322] on icon "button" at bounding box center [969, 320] width 10 height 10
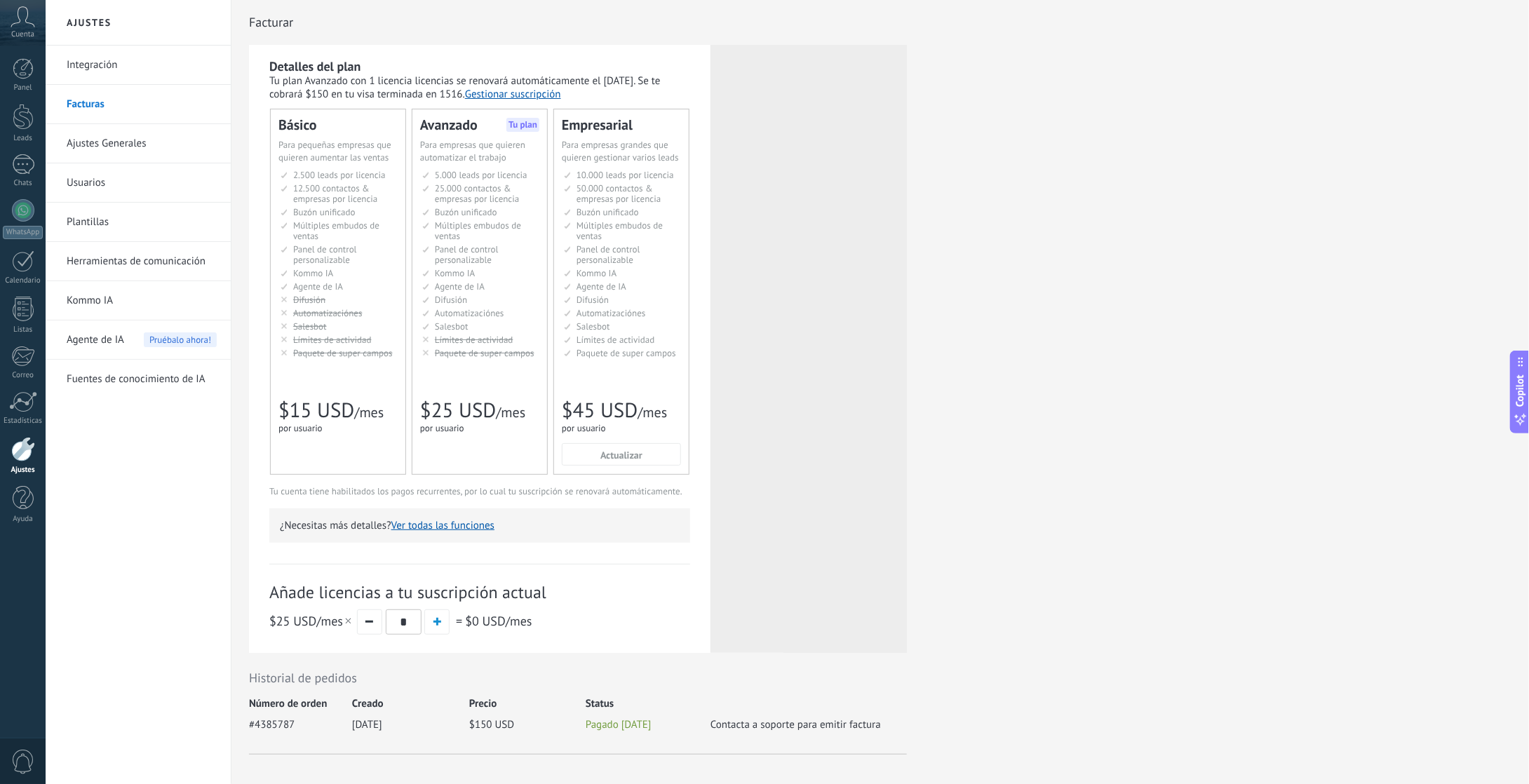
click at [29, 22] on icon at bounding box center [23, 17] width 24 height 21
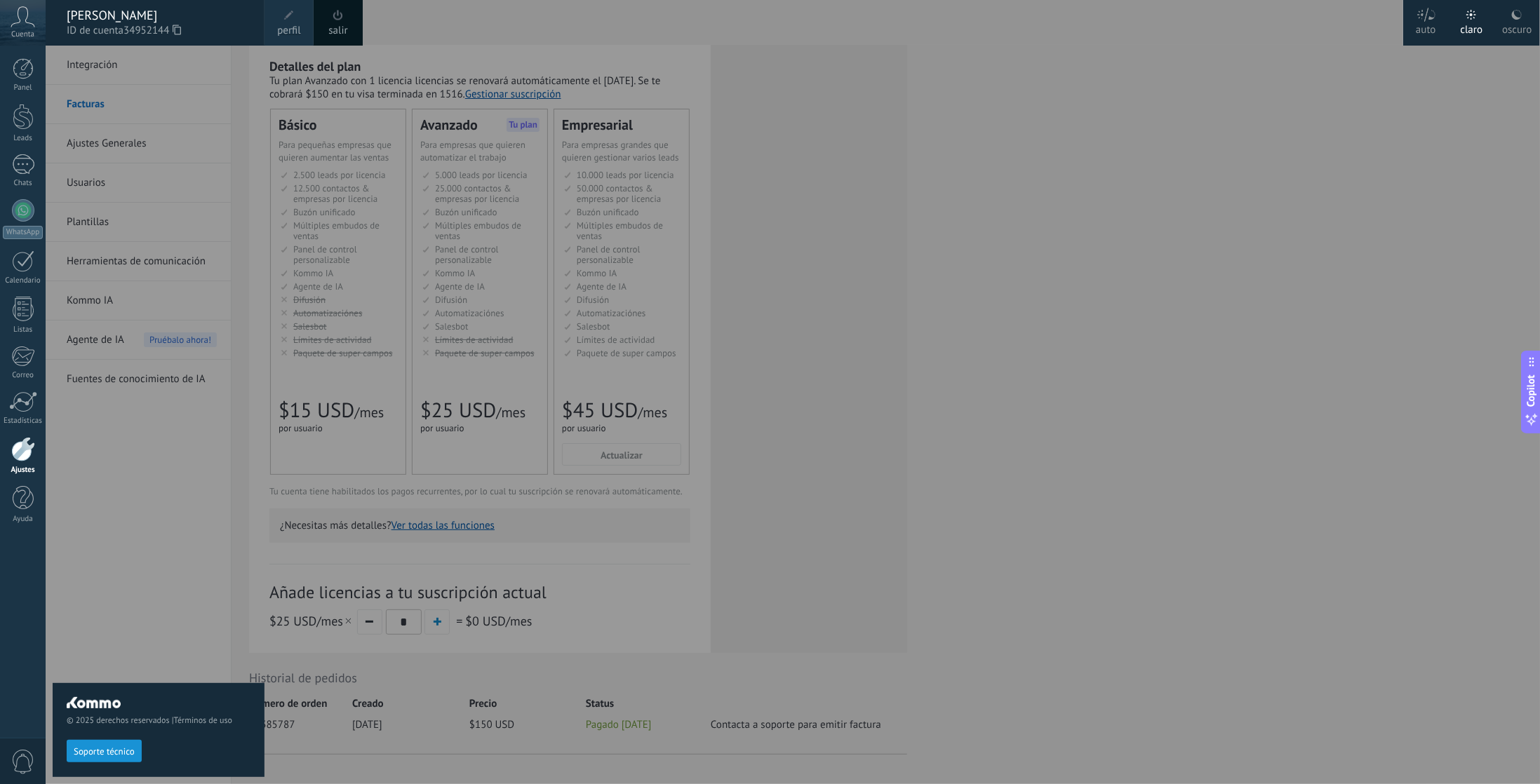
click at [289, 22] on span at bounding box center [289, 15] width 15 height 15
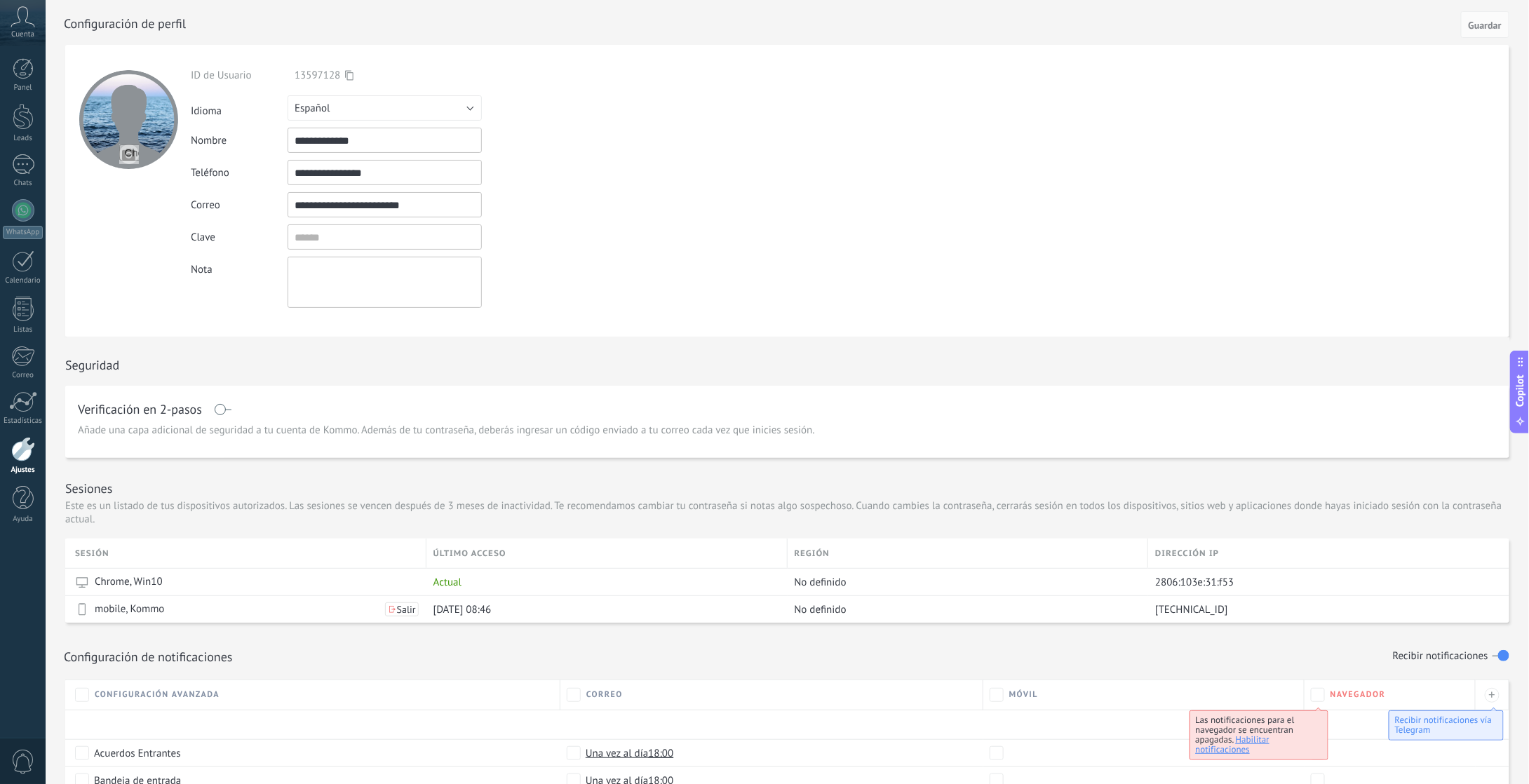
click at [130, 151] on input "file" at bounding box center [129, 154] width 19 height 19
click at [126, 156] on input "file" at bounding box center [129, 154] width 19 height 19
type input "**********"
click at [343, 236] on input "textbox" at bounding box center [385, 237] width 194 height 25
click at [221, 409] on span at bounding box center [222, 409] width 18 height 11
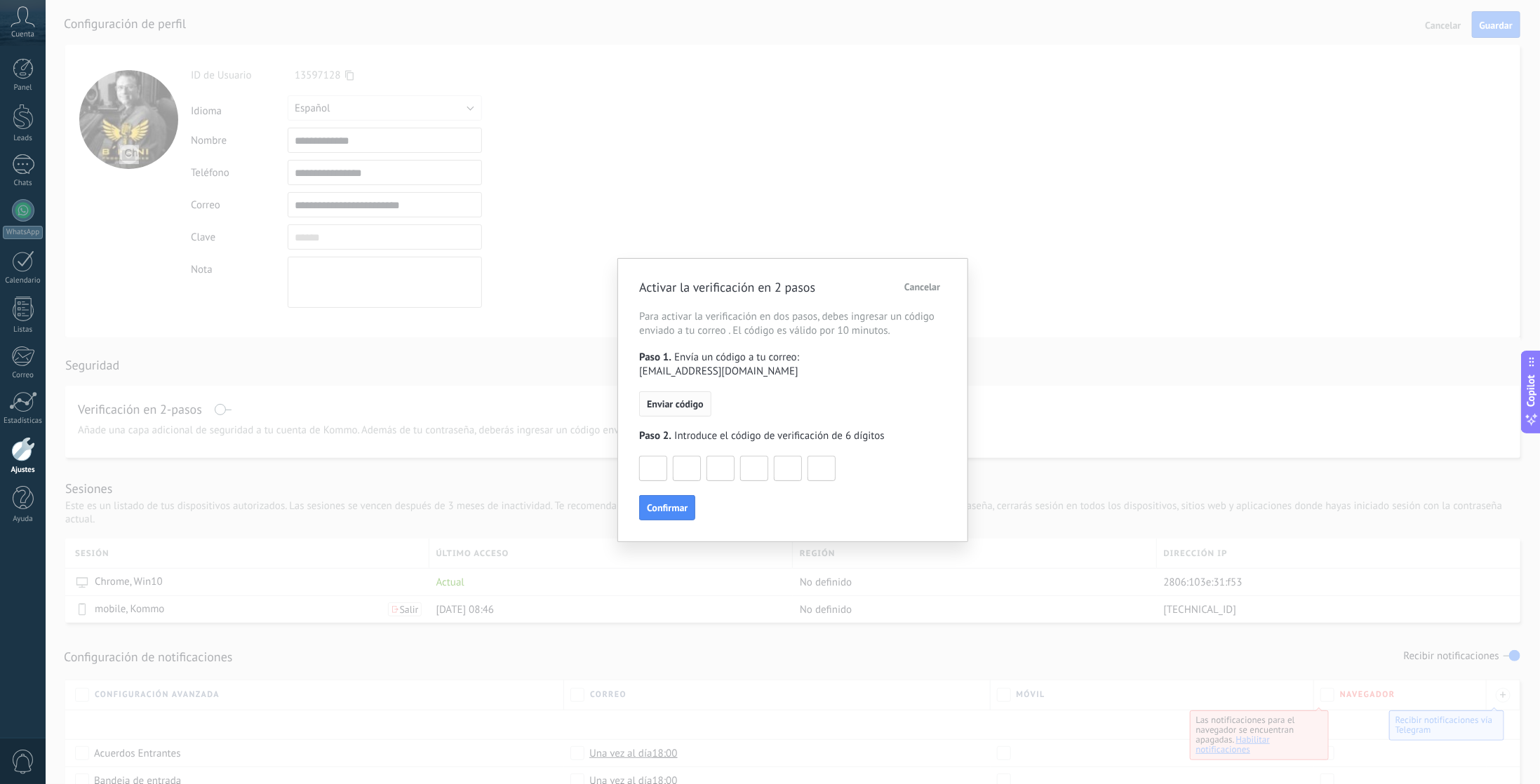
click at [687, 399] on span "Enviar código" at bounding box center [675, 404] width 56 height 10
click at [651, 457] on input at bounding box center [653, 468] width 27 height 23
type input "*"
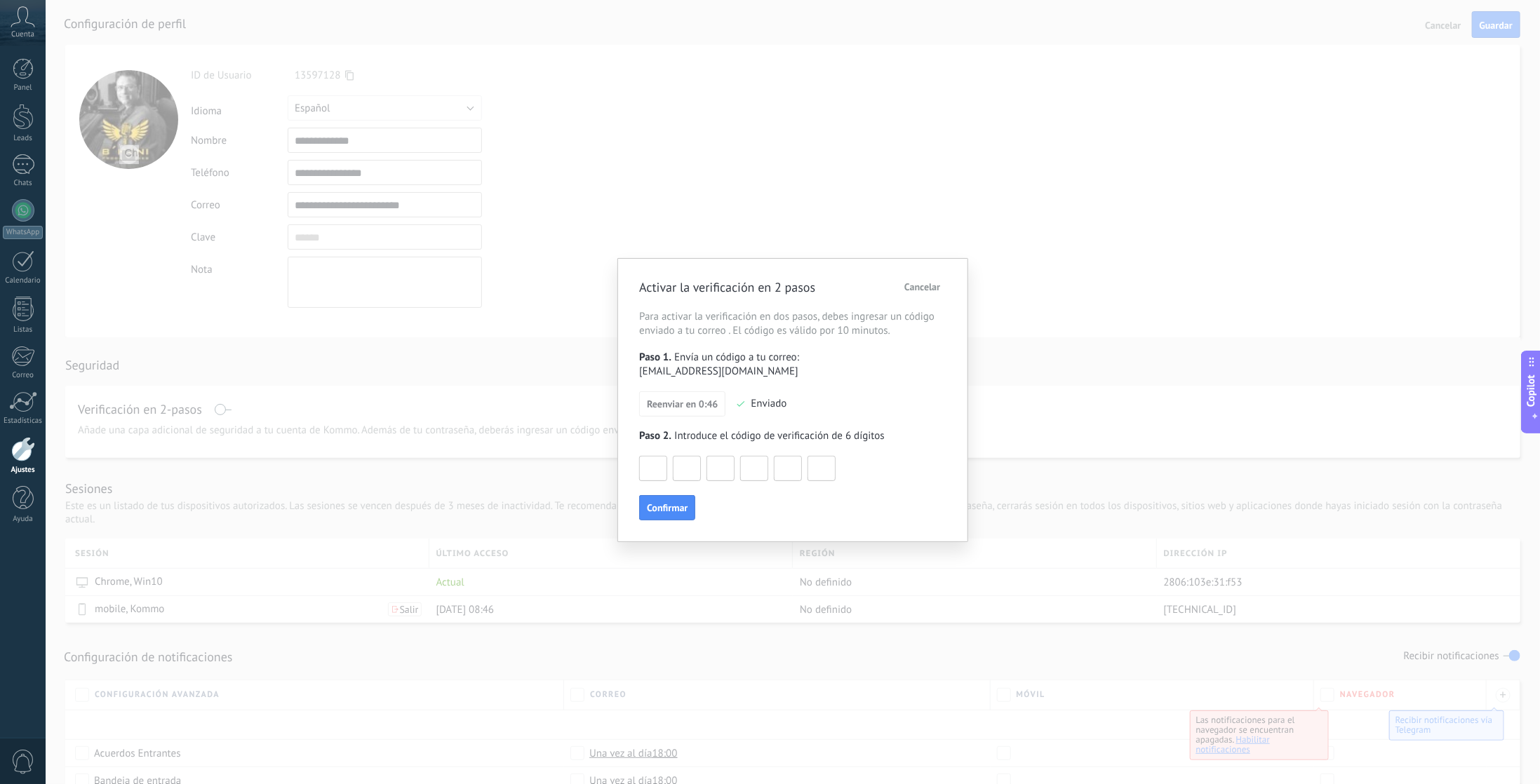
type input "*"
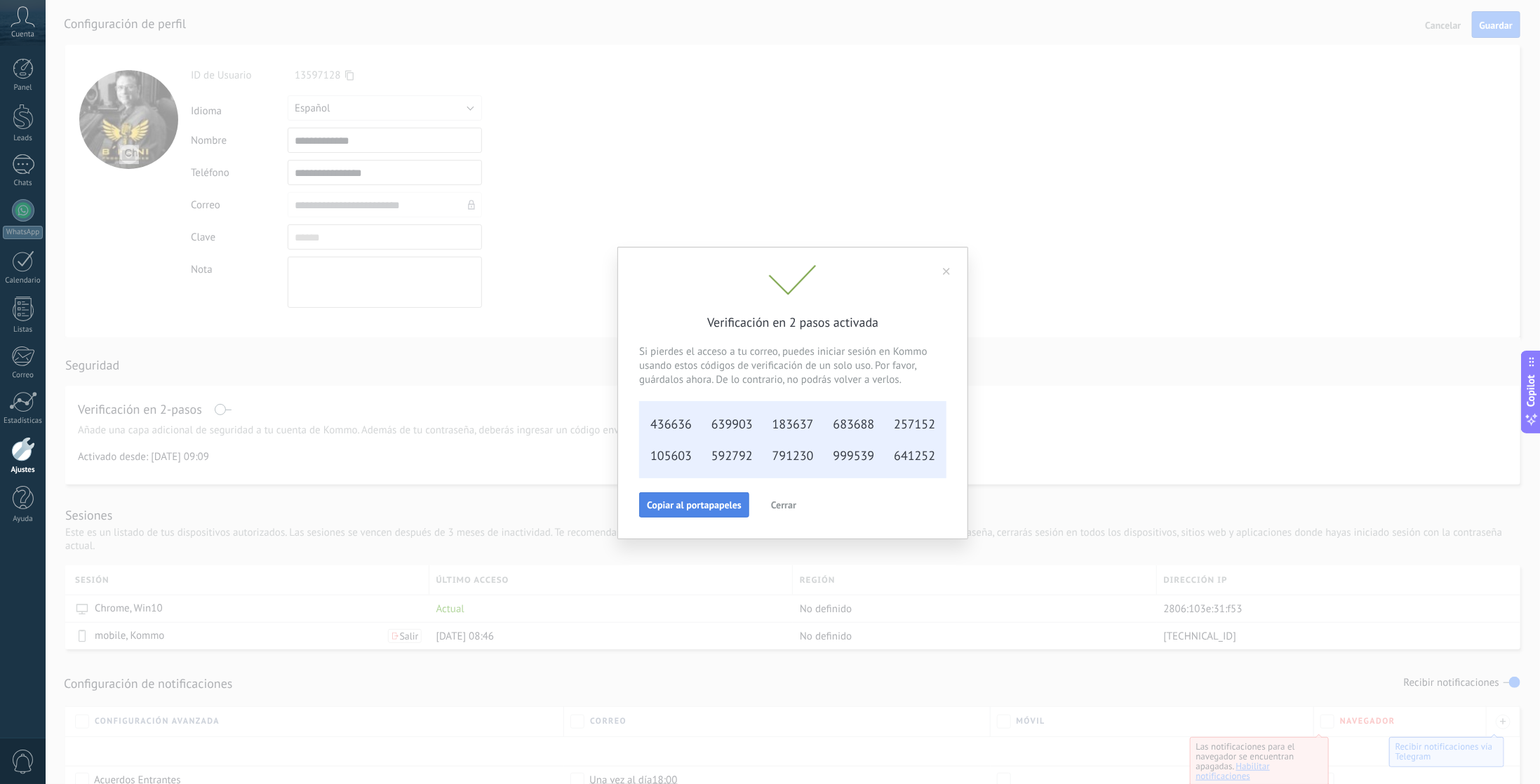
click at [699, 504] on span "Copiar al portapapeles" at bounding box center [694, 505] width 95 height 10
click at [948, 268] on icon at bounding box center [946, 271] width 7 height 7
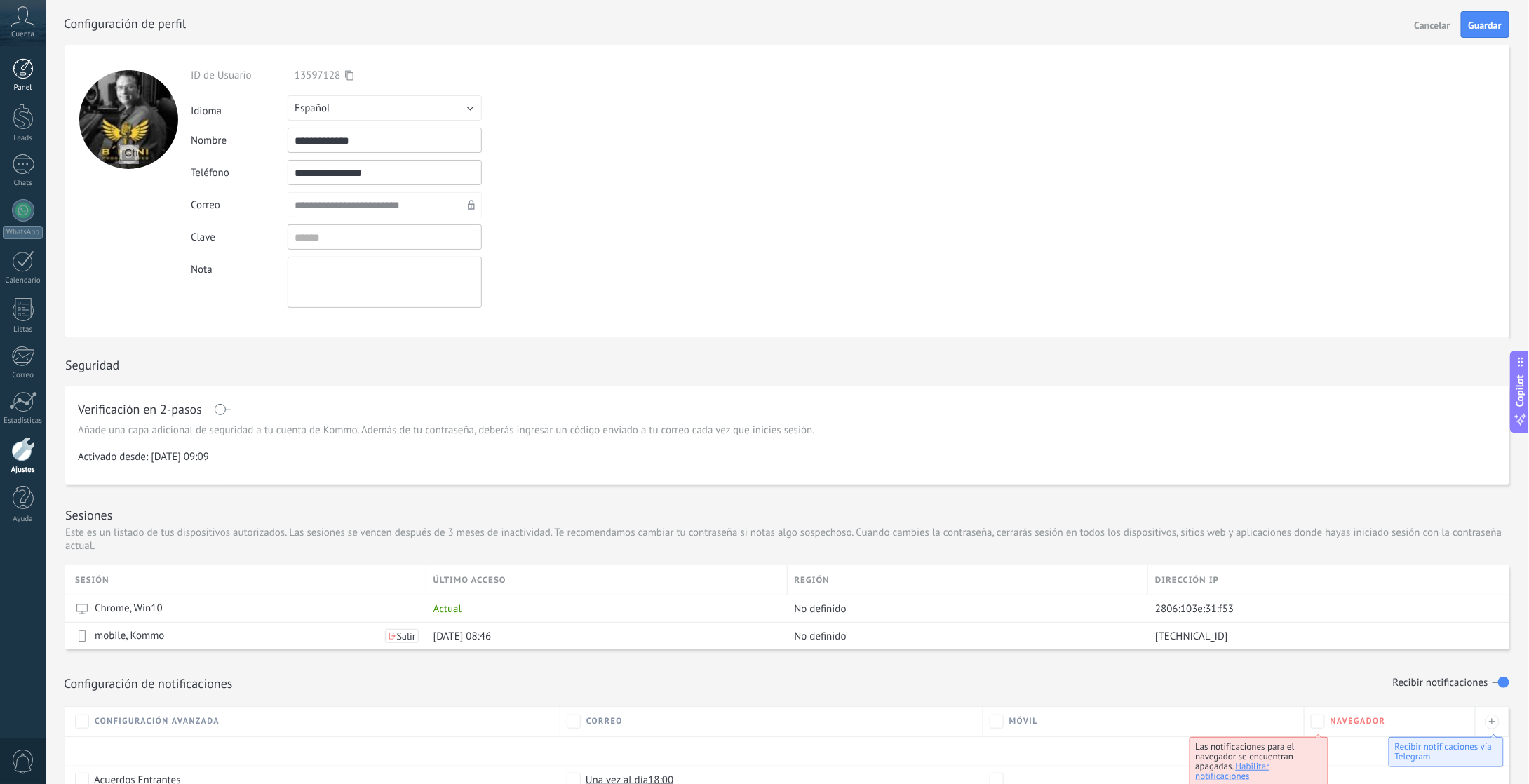
click at [18, 68] on div at bounding box center [23, 68] width 21 height 21
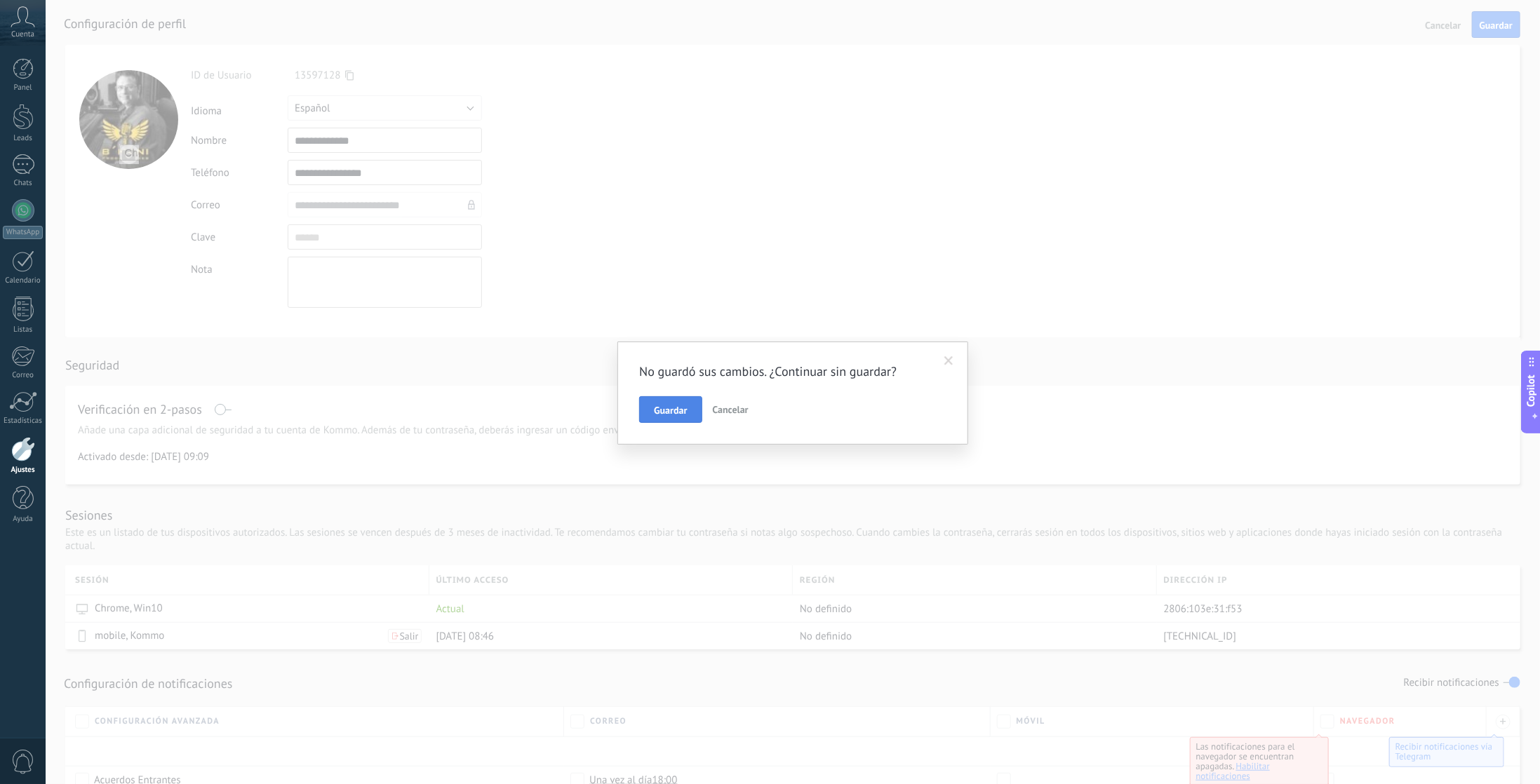
click at [666, 405] on span "Guardar" at bounding box center [670, 411] width 33 height 10
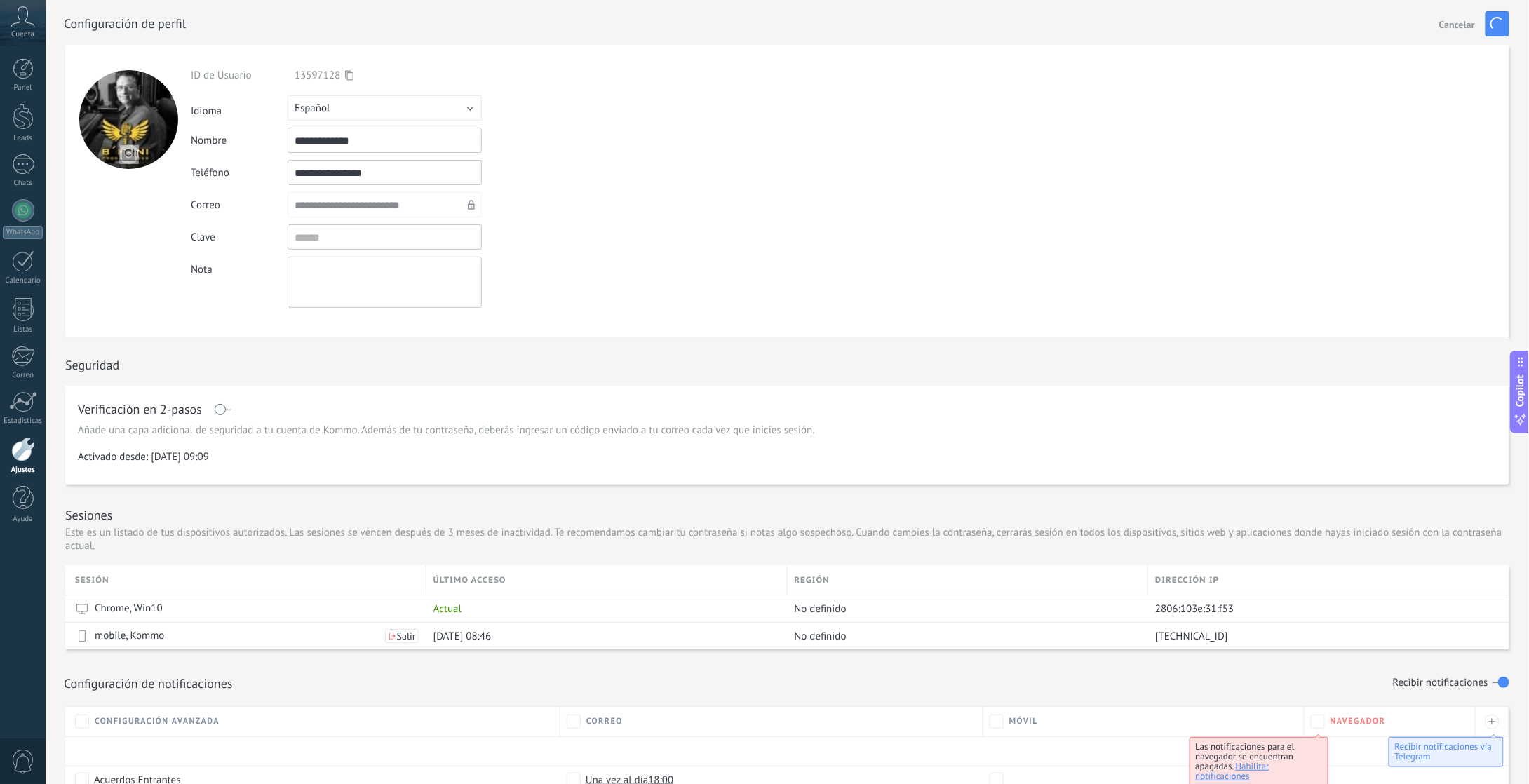
click at [14, 19] on icon at bounding box center [23, 17] width 24 height 21
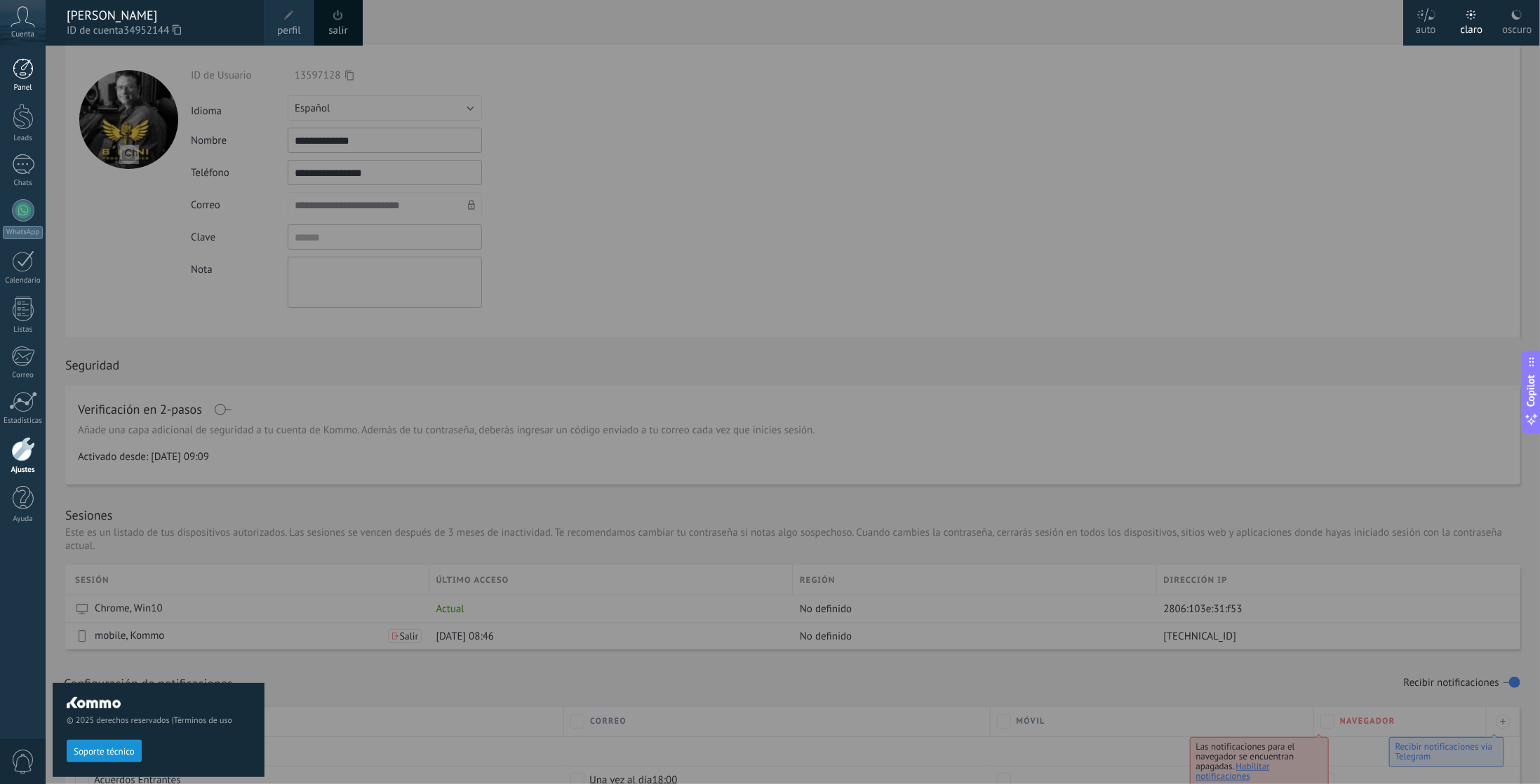
click at [24, 69] on div at bounding box center [23, 68] width 21 height 21
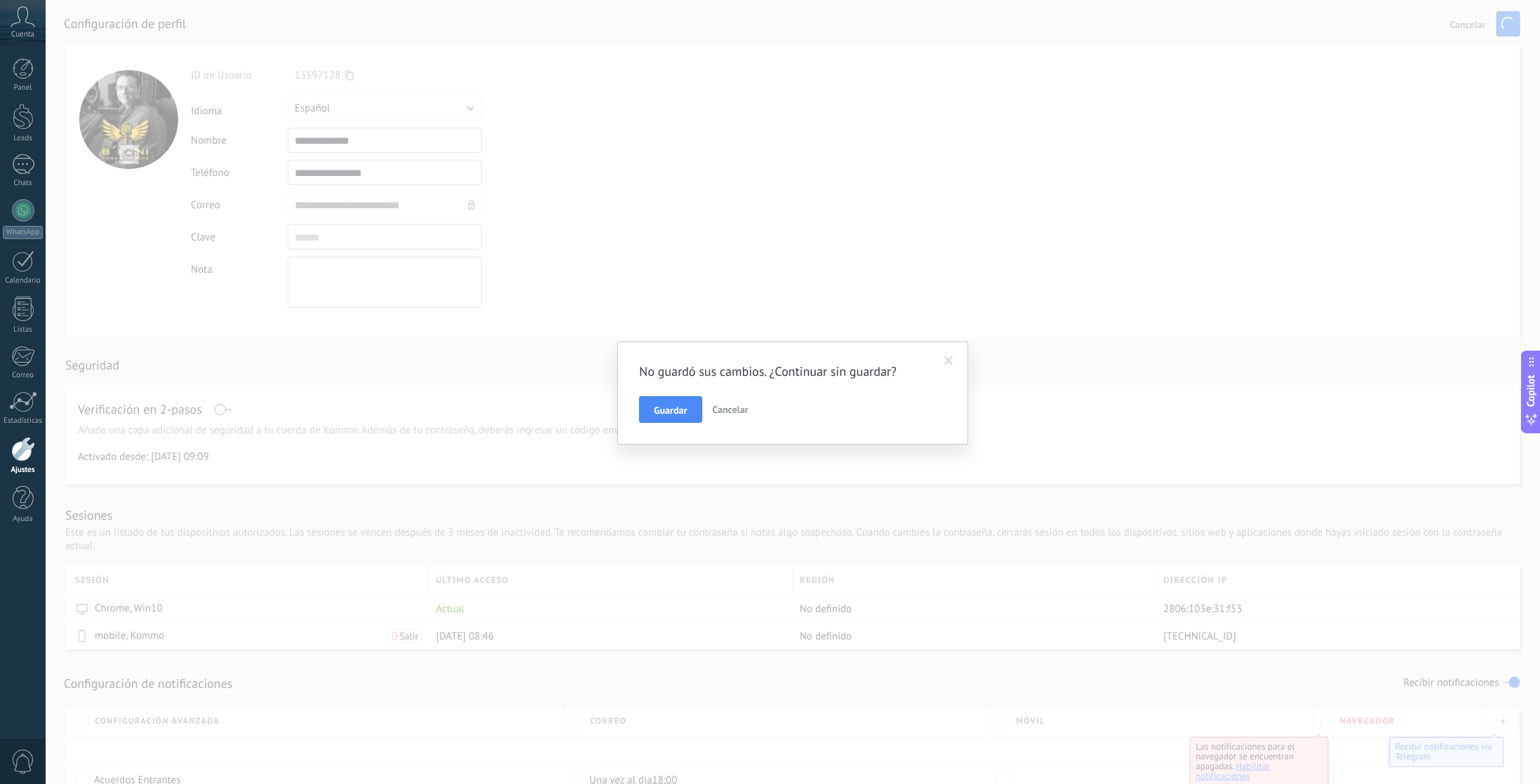
click at [741, 411] on span "Cancelar" at bounding box center [730, 409] width 36 height 13
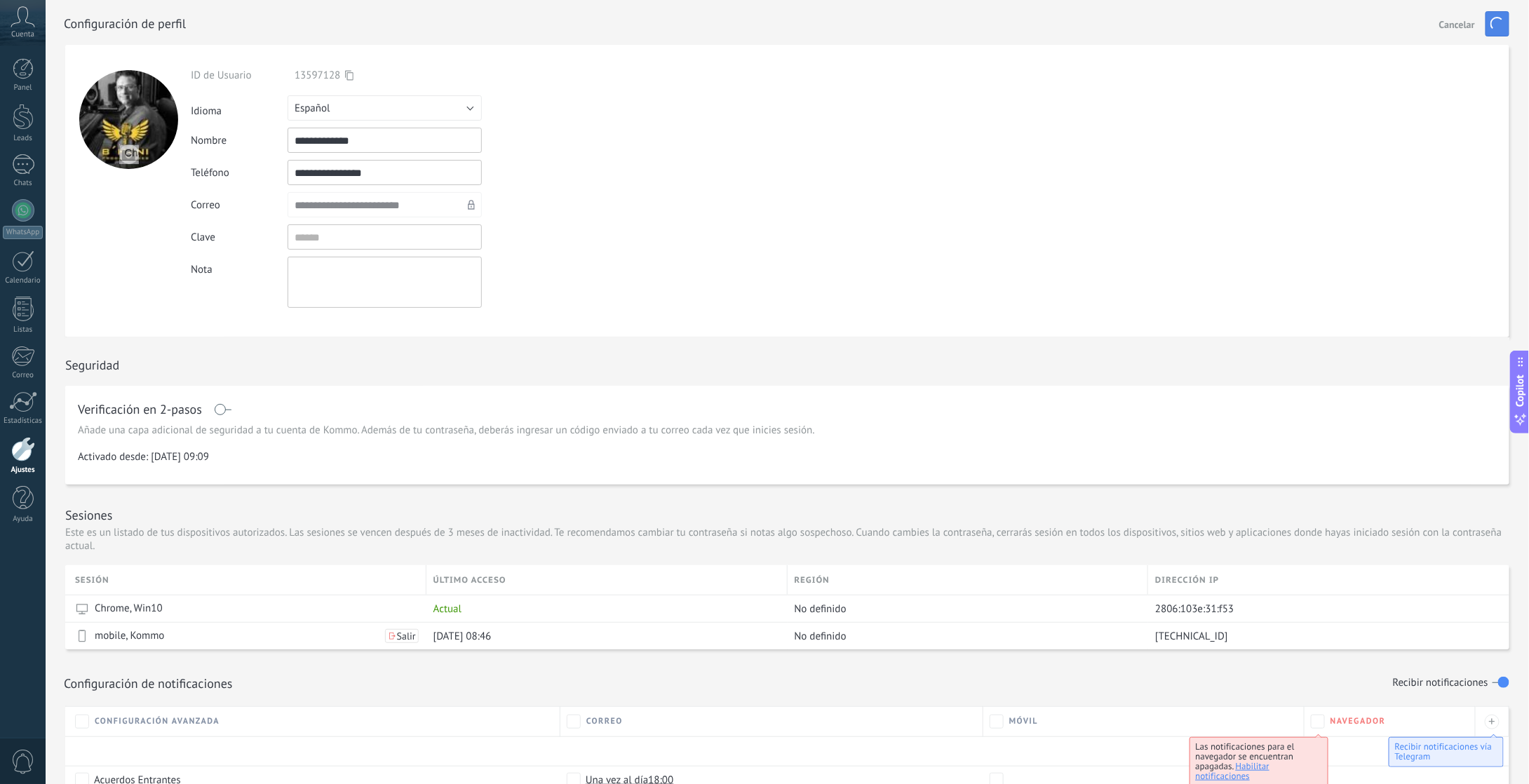
click at [1494, 20] on span "button" at bounding box center [1498, 24] width 19 height 19
click at [1471, 24] on span "Cancelar" at bounding box center [1457, 24] width 36 height 10
click at [1451, 140] on form "**********" at bounding box center [788, 191] width 1444 height 293
click at [1463, 89] on form "**********" at bounding box center [788, 191] width 1444 height 293
click at [577, 235] on div "Clave" at bounding box center [417, 237] width 453 height 25
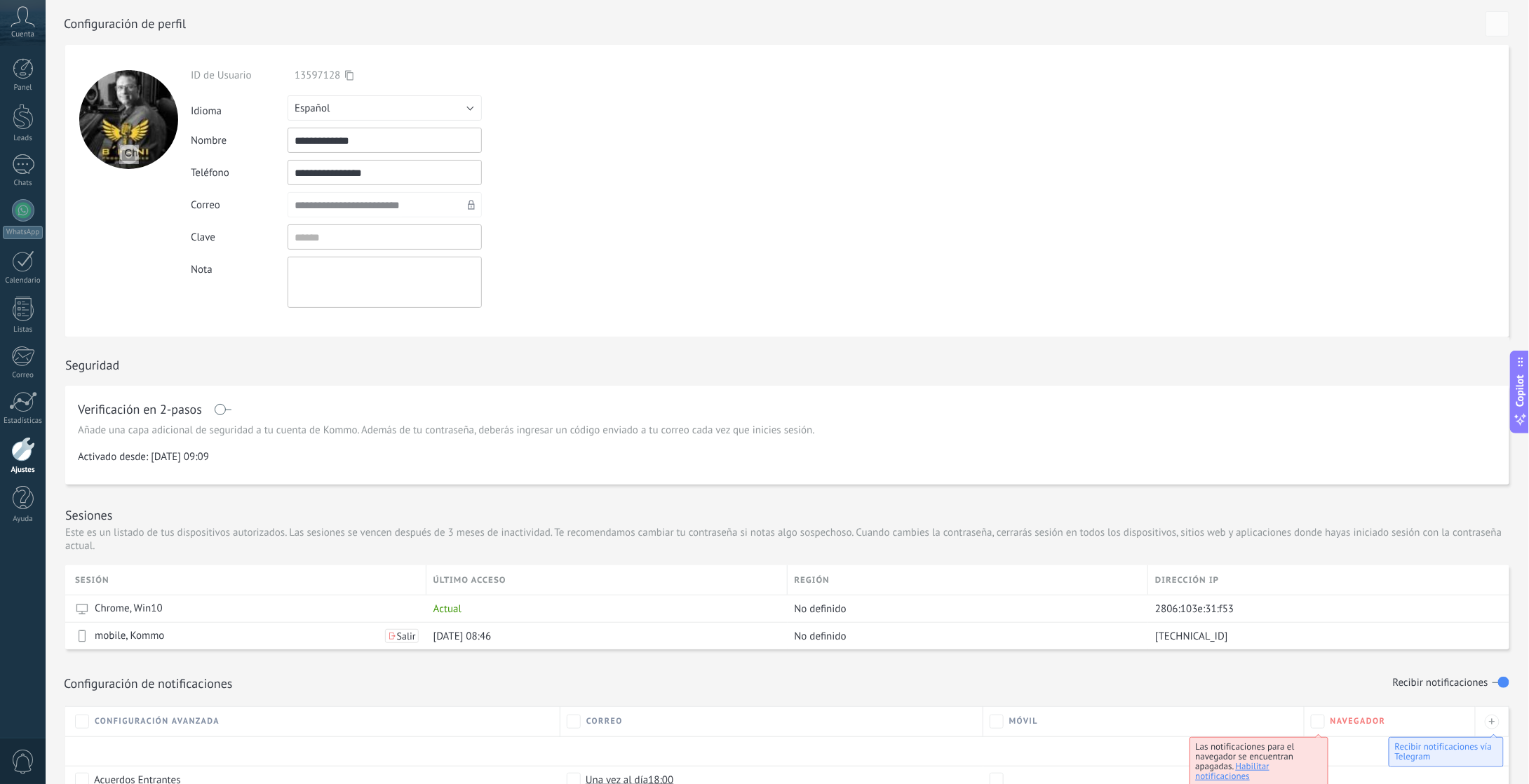
click at [590, 171] on div "**********" at bounding box center [417, 172] width 453 height 25
click at [16, 20] on icon at bounding box center [23, 17] width 24 height 21
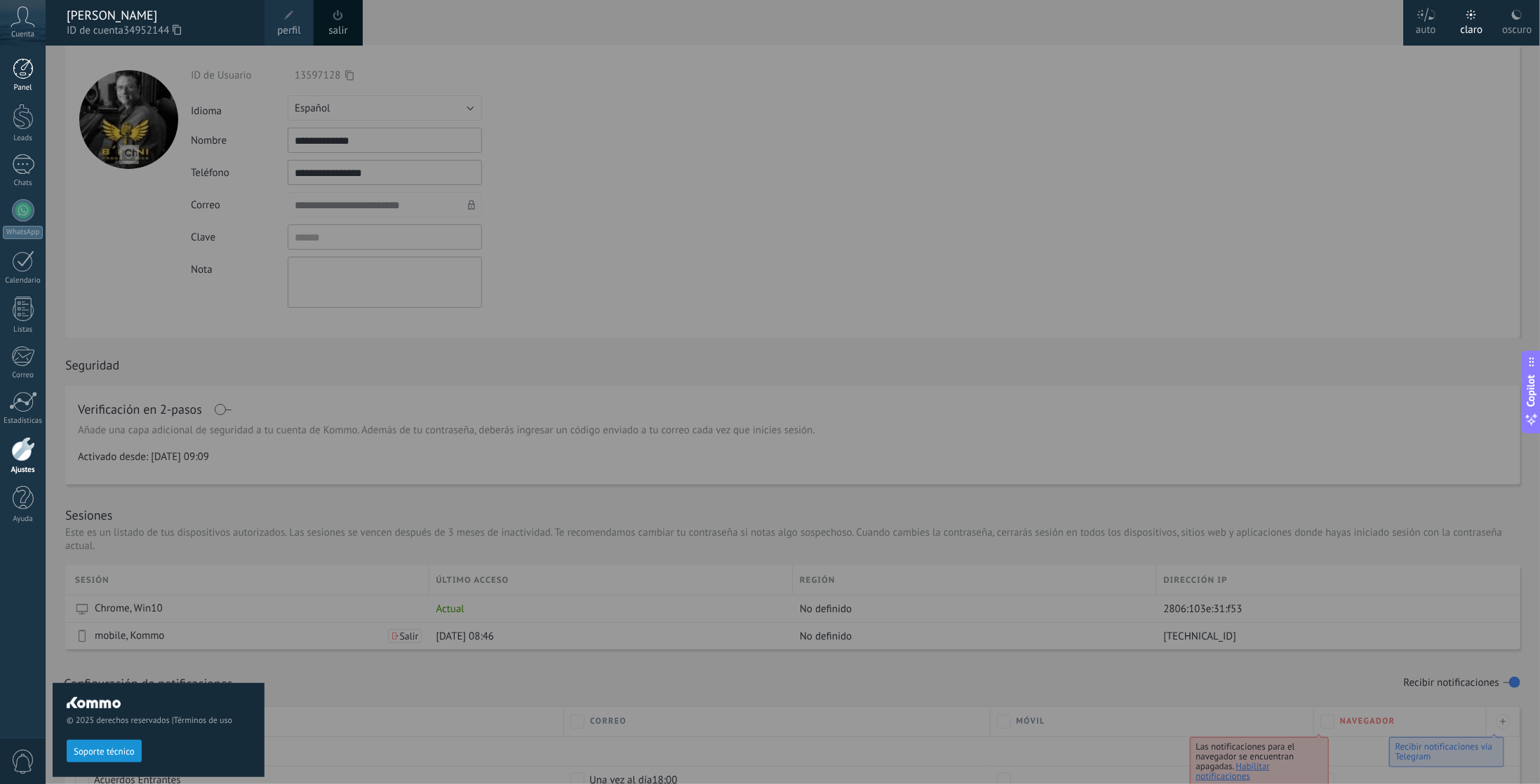
click at [31, 66] on div at bounding box center [23, 68] width 21 height 21
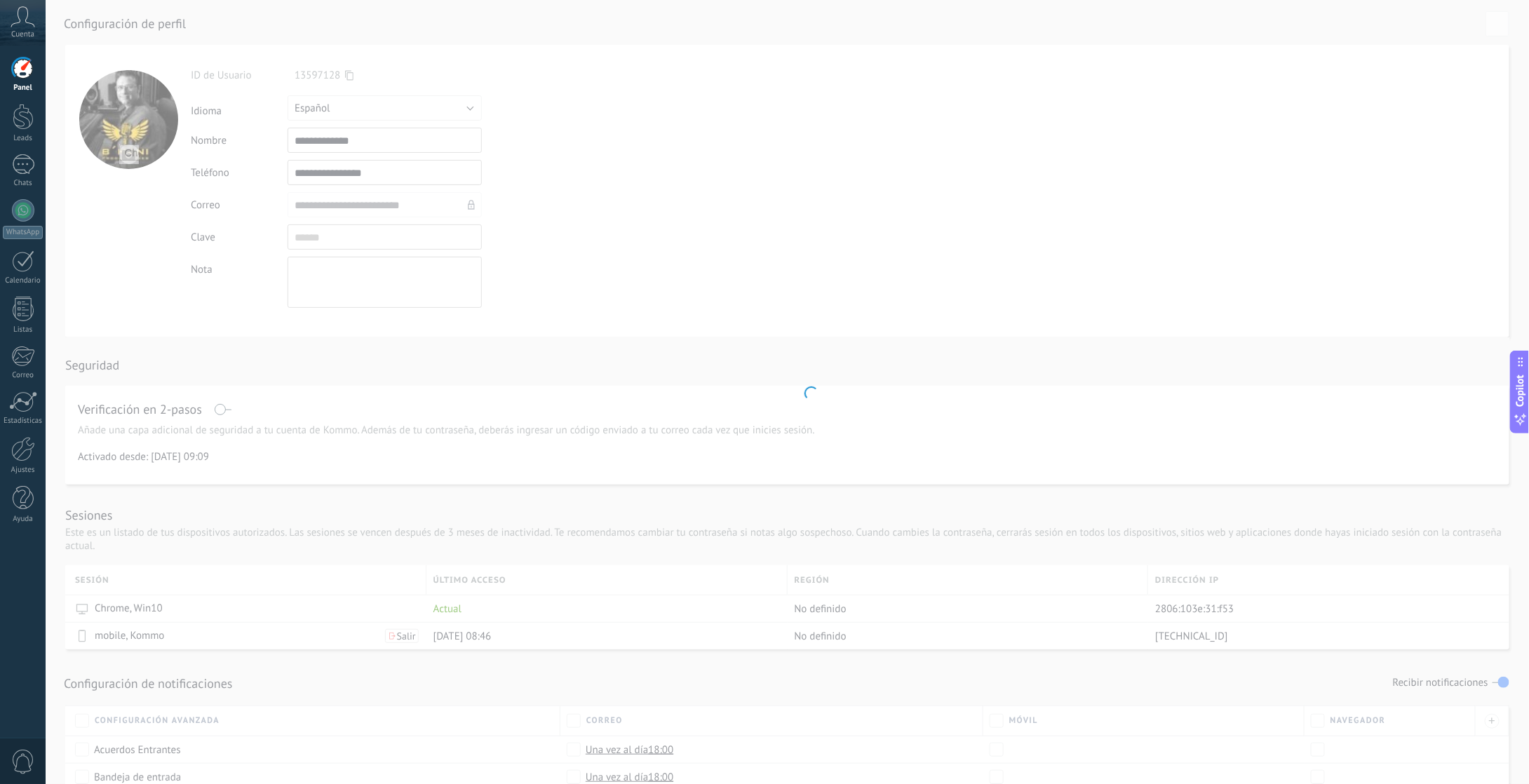
click at [684, 171] on body ".abecls-1,.abecls-2{fill-rule:evenodd}.abecls-2{fill:#fff} .abhcls-1{fill:none}…" at bounding box center [764, 392] width 1529 height 784
click at [20, 161] on div at bounding box center [23, 164] width 23 height 20
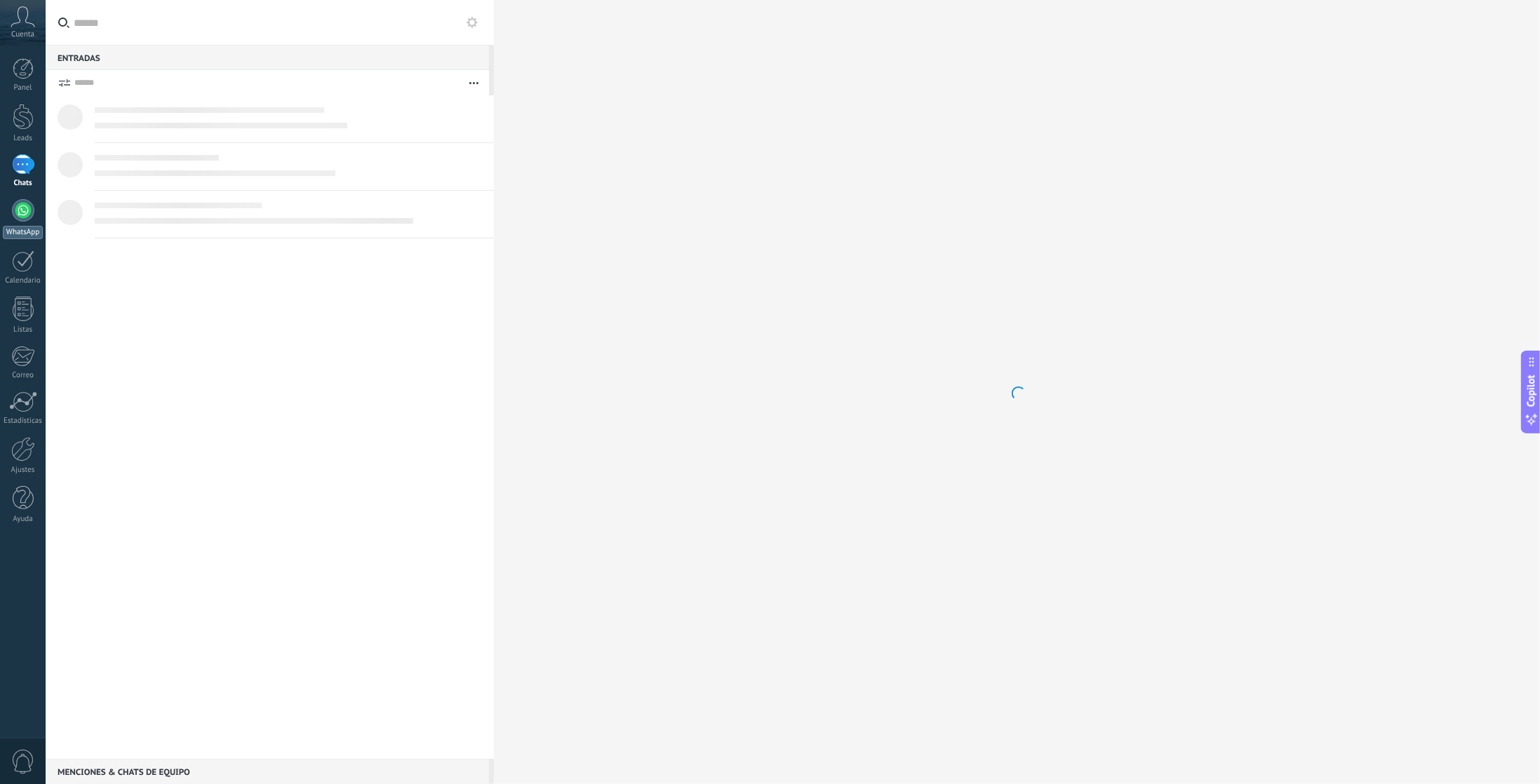
click at [26, 213] on div at bounding box center [23, 210] width 23 height 23
